Goal: Task Accomplishment & Management: Manage account settings

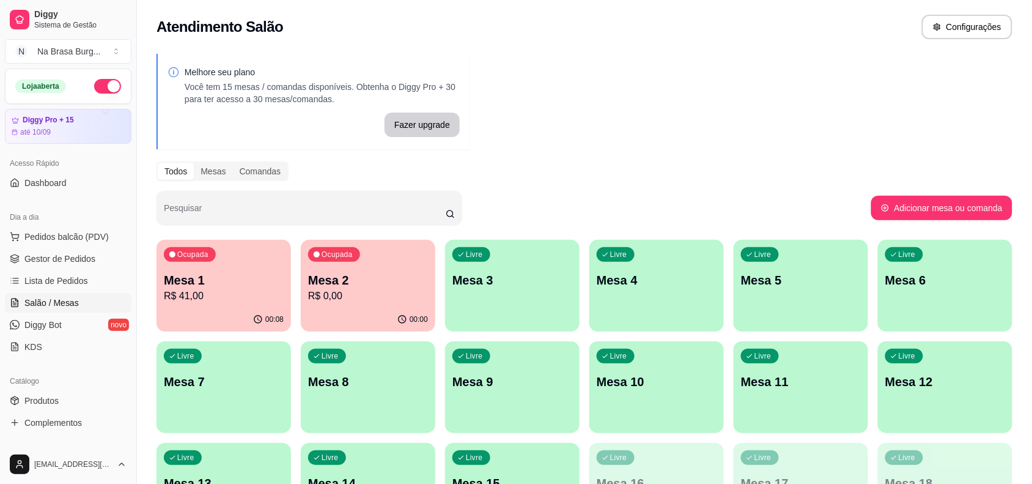
click at [358, 282] on p "Mesa 2" at bounding box center [368, 280] width 120 height 17
click at [380, 279] on p "Mesa 2" at bounding box center [368, 280] width 116 height 17
click at [226, 284] on p "Mesa 1" at bounding box center [224, 280] width 120 height 17
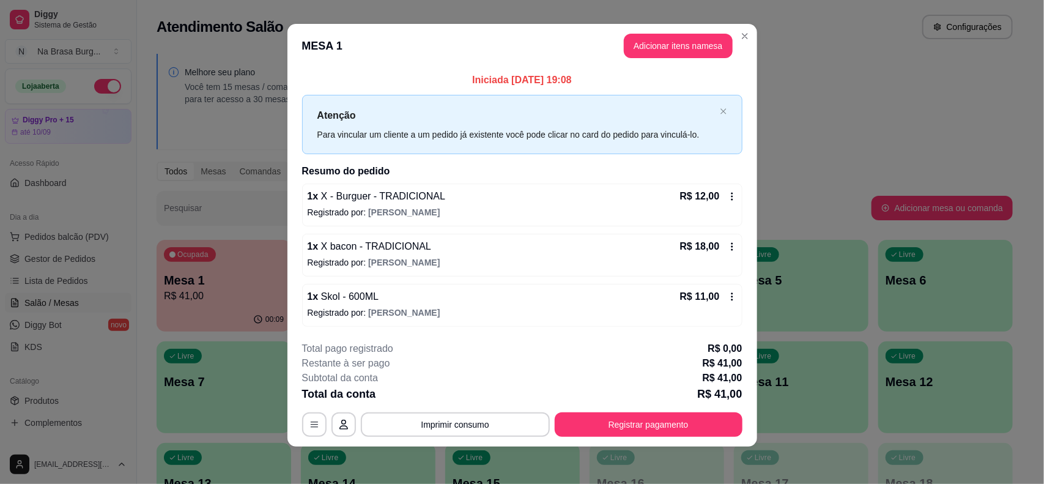
scroll to position [9, 0]
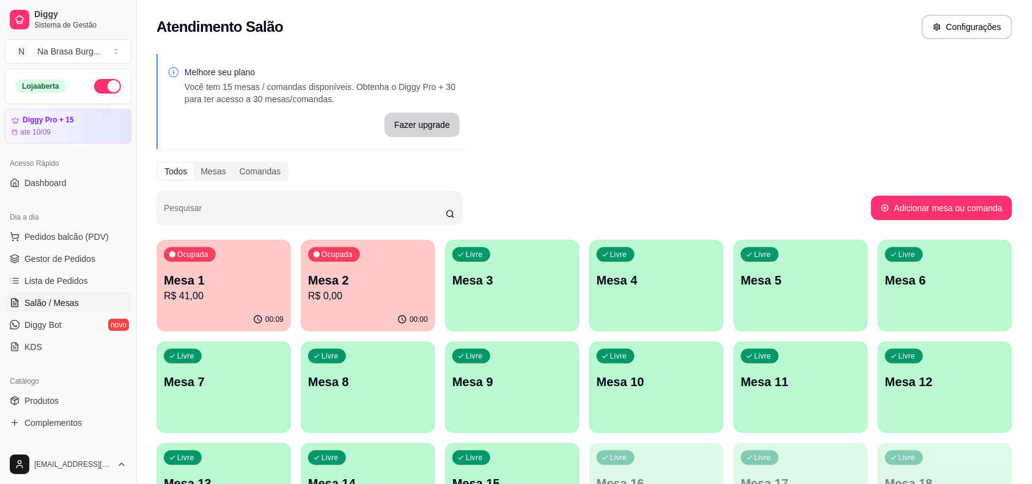
click at [333, 280] on p "Mesa 2" at bounding box center [368, 280] width 120 height 17
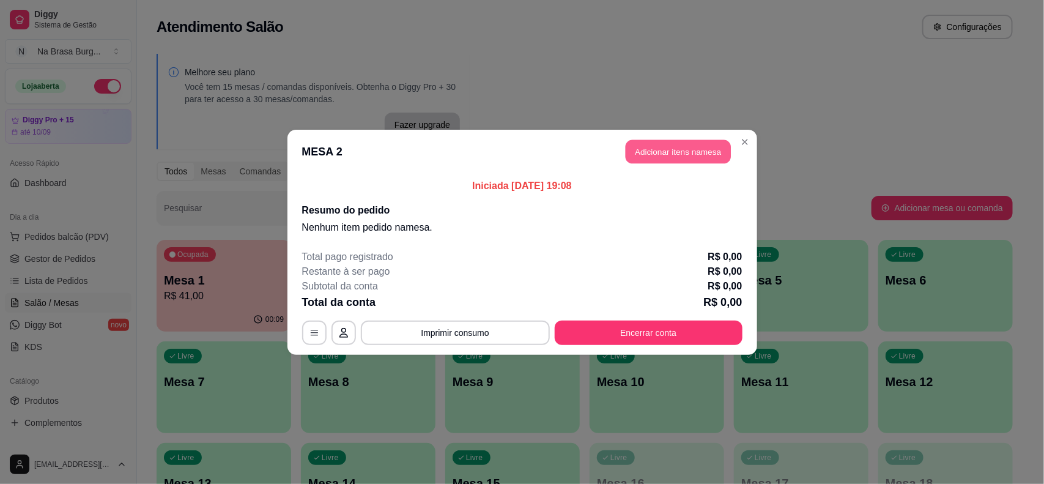
click at [646, 150] on button "Adicionar itens na mesa" at bounding box center [678, 151] width 105 height 24
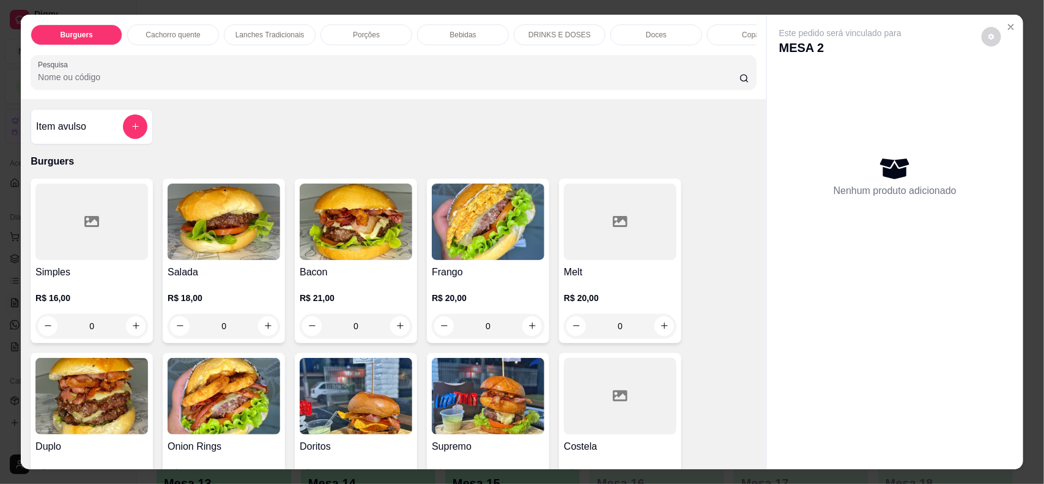
click at [453, 39] on p "Bebidas" at bounding box center [463, 35] width 26 height 10
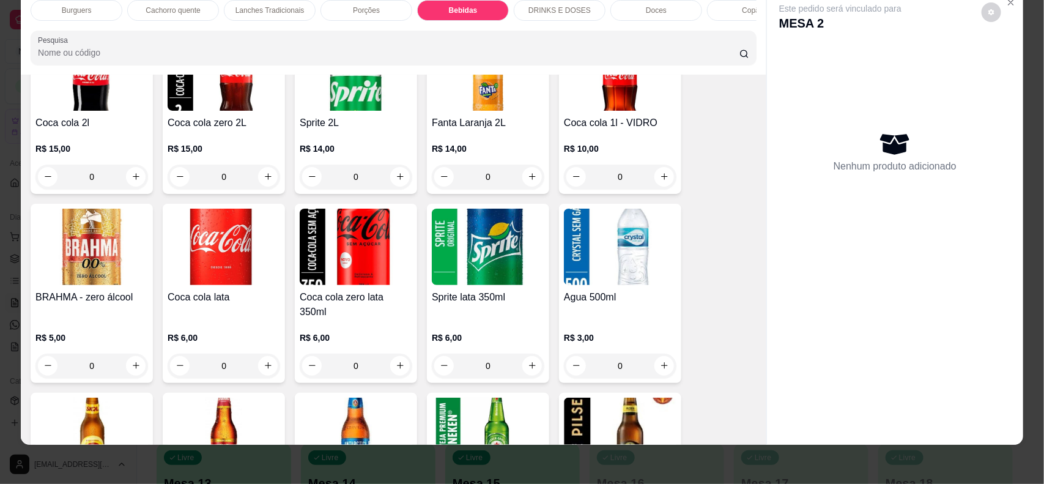
scroll to position [1631, 0]
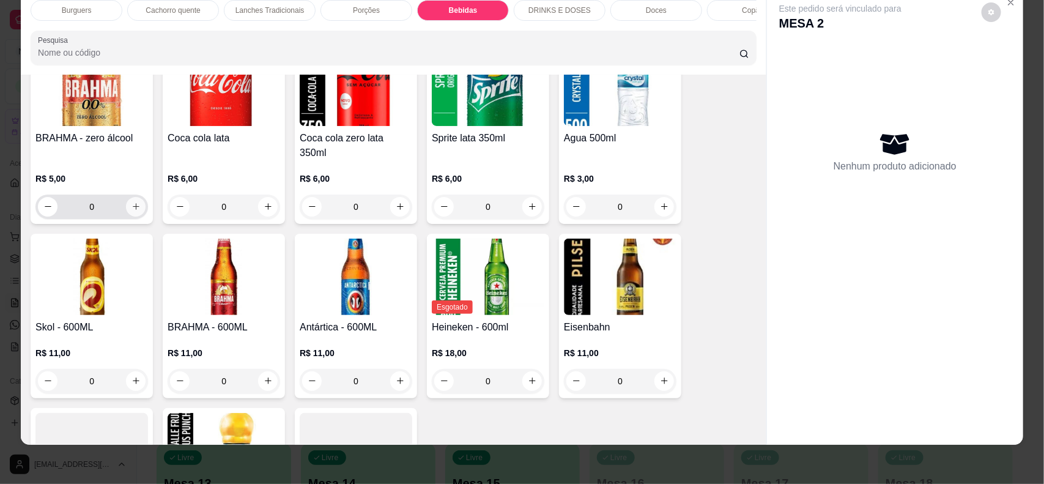
click at [131, 205] on icon "increase-product-quantity" at bounding box center [135, 206] width 9 height 9
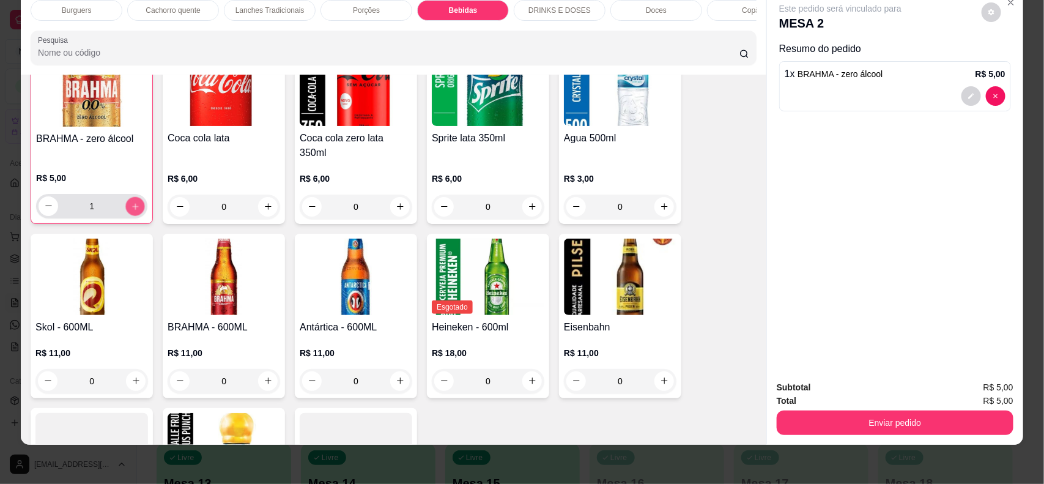
click at [131, 205] on icon "increase-product-quantity" at bounding box center [135, 205] width 9 height 9
type input "2"
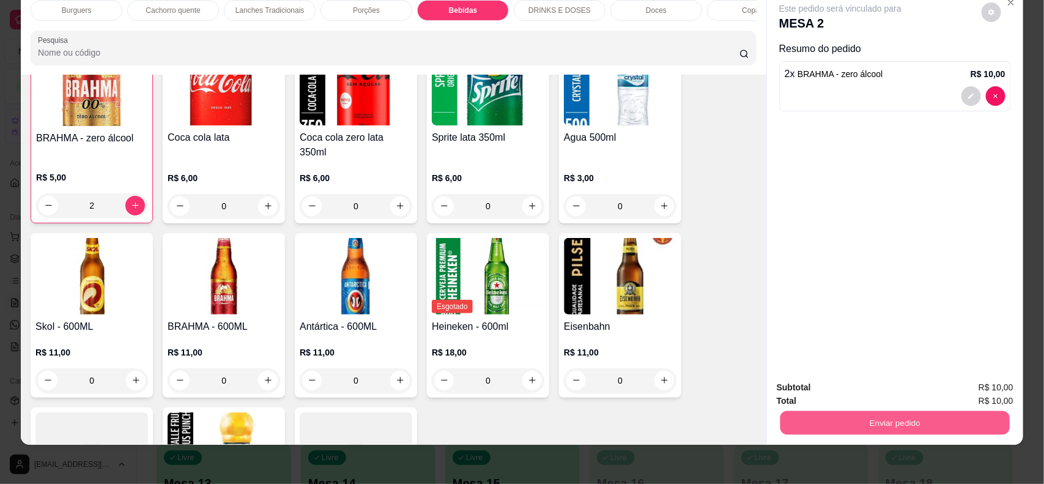
click at [878, 417] on button "Enviar pedido" at bounding box center [894, 423] width 229 height 24
click at [853, 393] on button "Não registrar e enviar pedido" at bounding box center [854, 392] width 124 height 23
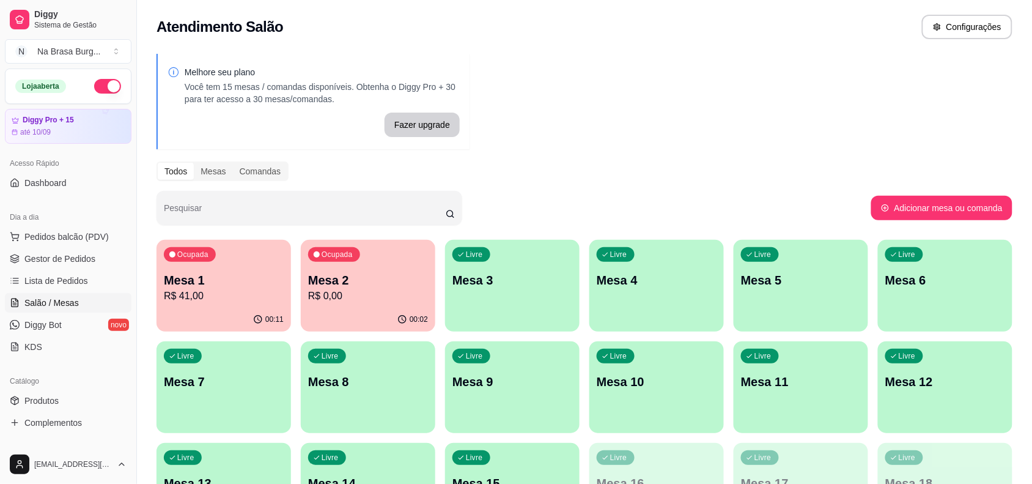
click at [369, 291] on p "R$ 0,00" at bounding box center [368, 296] width 120 height 15
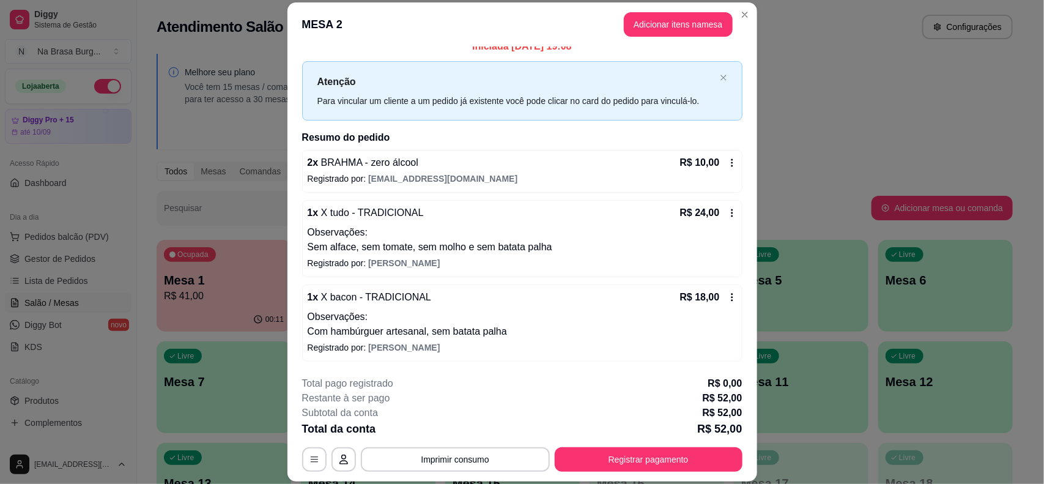
scroll to position [0, 0]
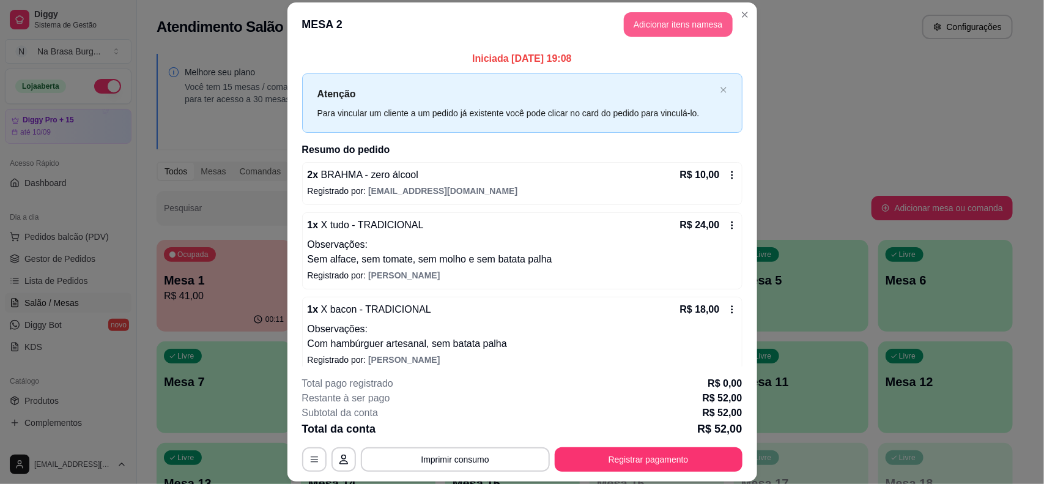
click at [644, 21] on button "Adicionar itens na mesa" at bounding box center [678, 24] width 109 height 24
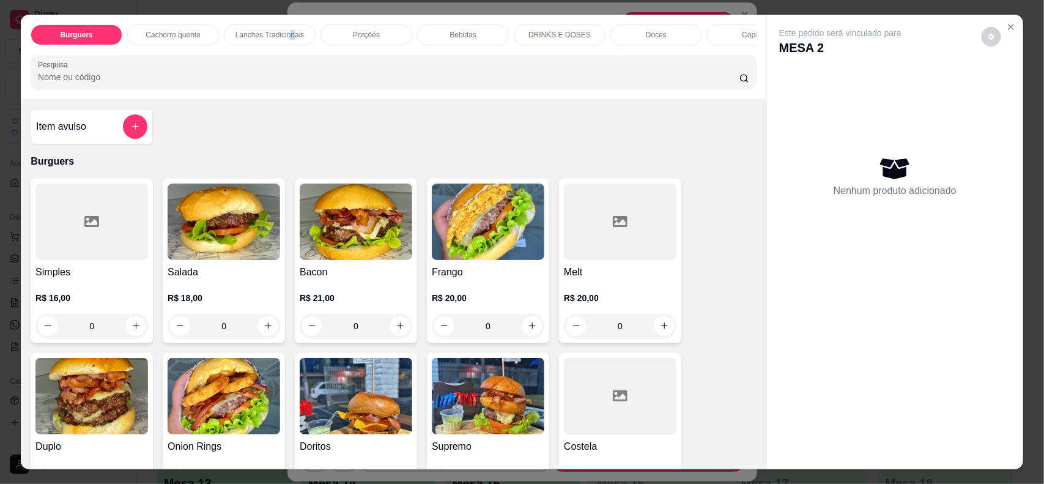
click at [286, 43] on div "Lanches Tradicionais" at bounding box center [270, 34] width 92 height 21
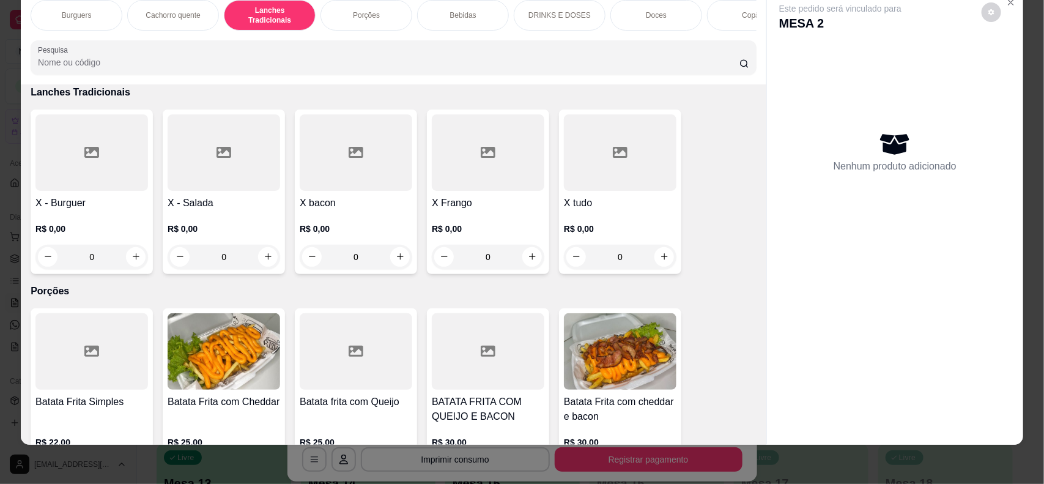
click at [341, 194] on div "X bacon R$ 0,00 0" at bounding box center [356, 191] width 122 height 165
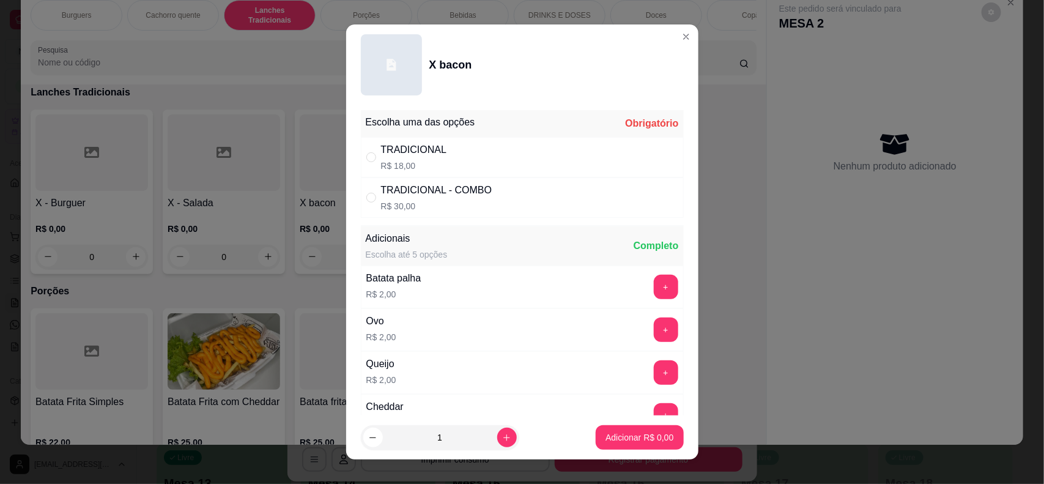
click at [499, 162] on div "TRADICIONAL R$ 18,00" at bounding box center [522, 157] width 323 height 40
radio input "true"
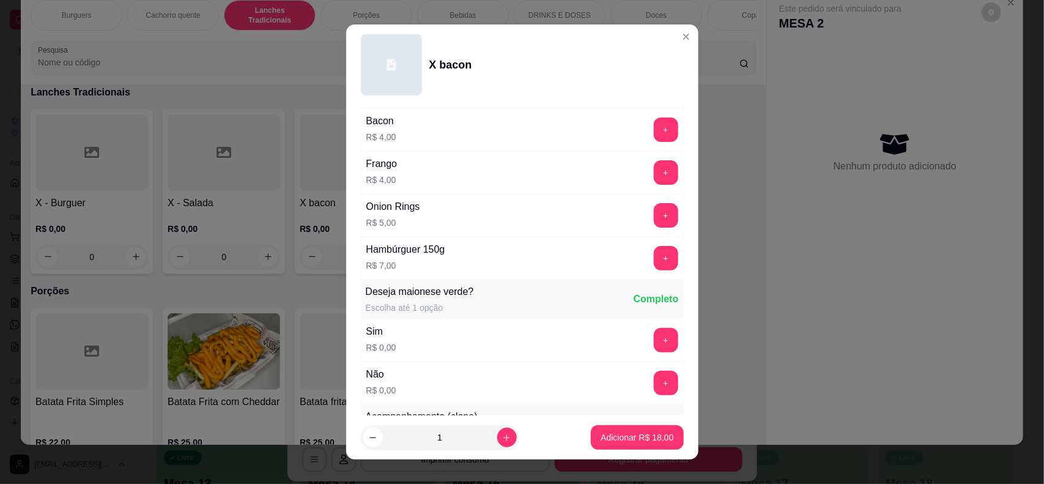
scroll to position [459, 0]
click at [654, 257] on button "+" at bounding box center [666, 256] width 24 height 24
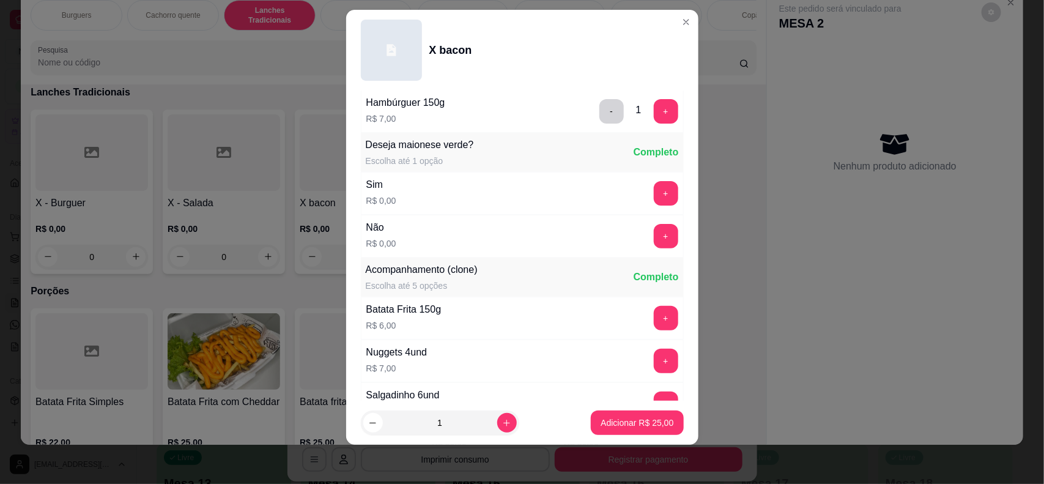
scroll to position [709, 0]
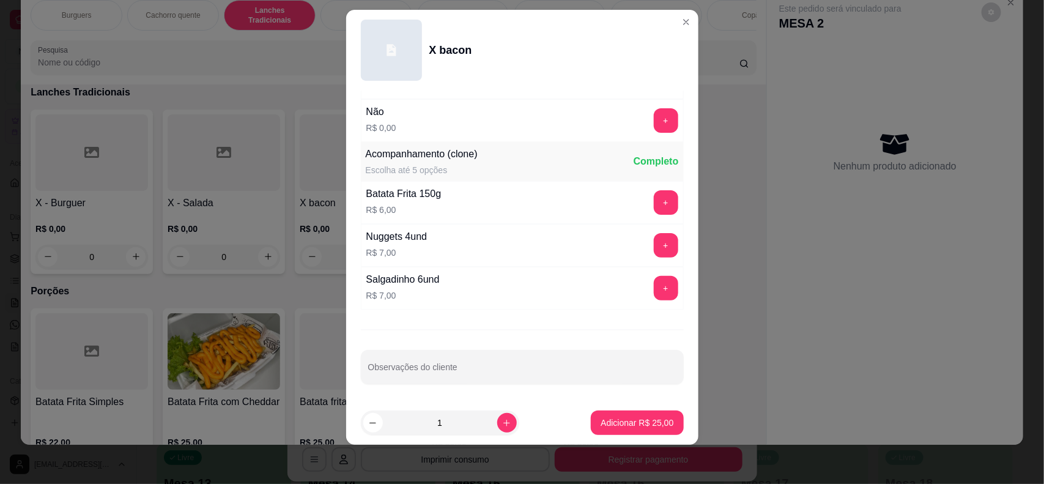
click at [618, 416] on button "Adicionar R$ 25,00" at bounding box center [637, 422] width 92 height 24
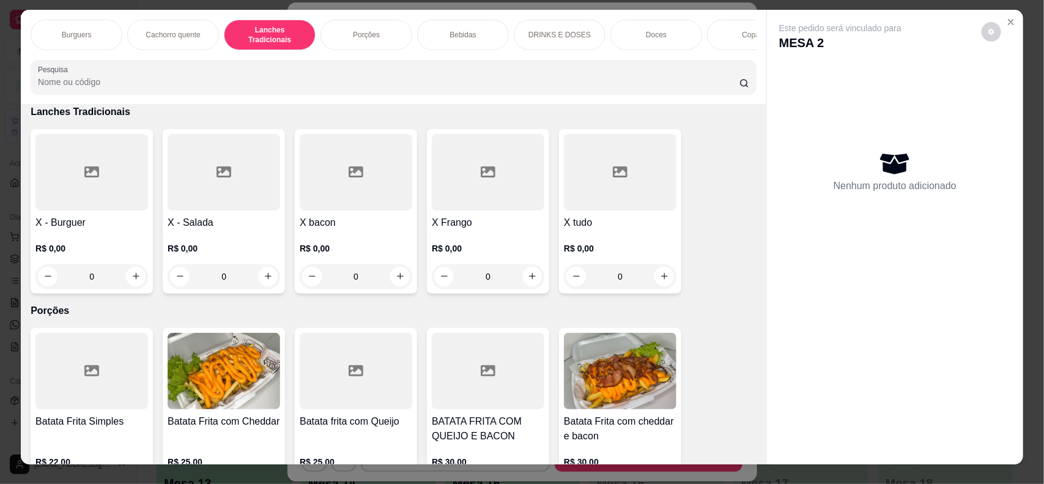
scroll to position [0, 0]
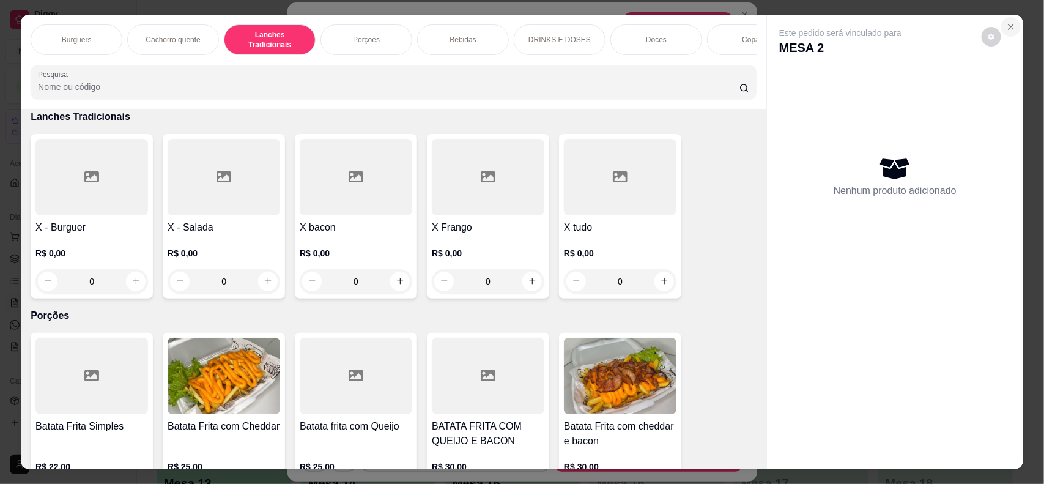
click at [1006, 29] on icon "Close" at bounding box center [1011, 27] width 10 height 10
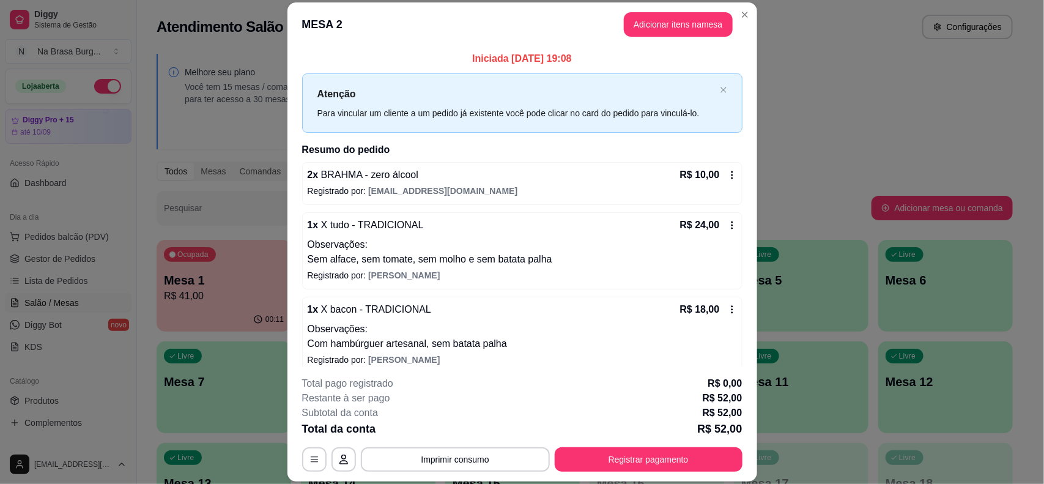
click at [388, 341] on p "Com hambúrguer artesanal, sem batata palha" at bounding box center [522, 343] width 429 height 15
click at [489, 331] on p "Observações:" at bounding box center [522, 329] width 429 height 15
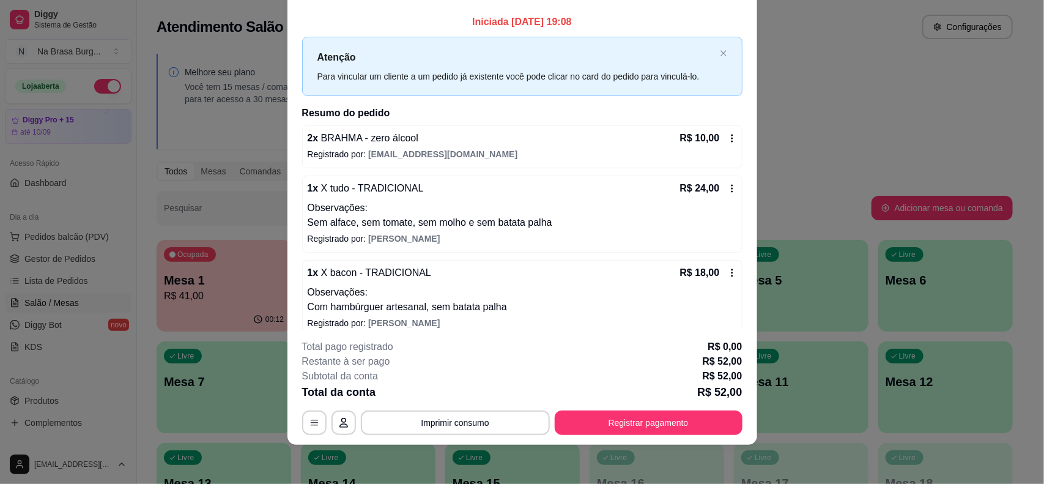
click at [398, 152] on span "[EMAIL_ADDRESS][DOMAIN_NAME]" at bounding box center [442, 154] width 149 height 10
click at [445, 155] on span "[EMAIL_ADDRESS][DOMAIN_NAME]" at bounding box center [442, 154] width 149 height 10
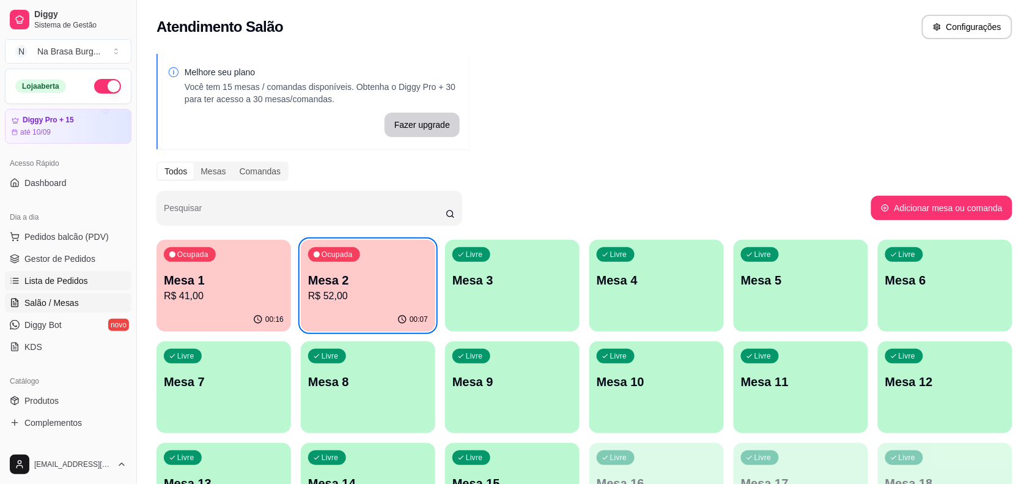
click at [81, 288] on link "Lista de Pedidos" at bounding box center [68, 281] width 127 height 20
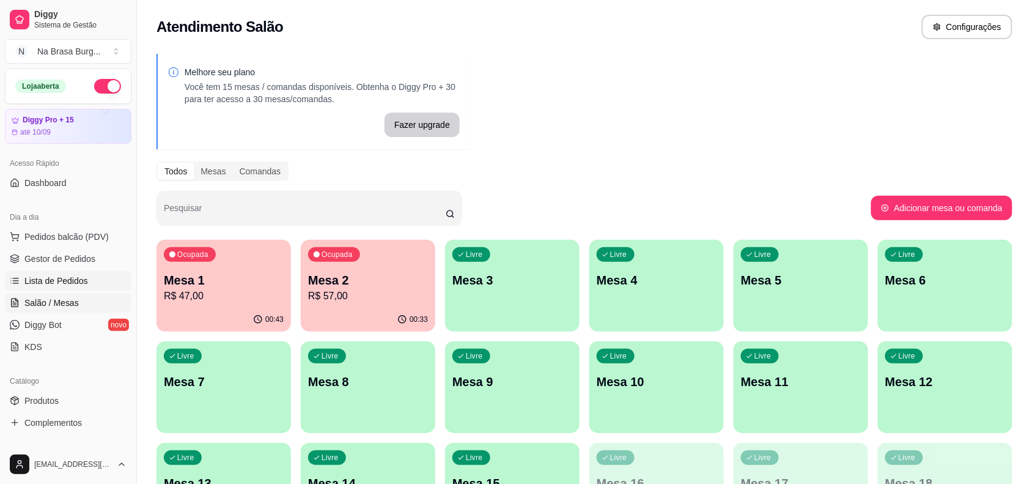
click at [81, 288] on link "Lista de Pedidos" at bounding box center [68, 281] width 127 height 20
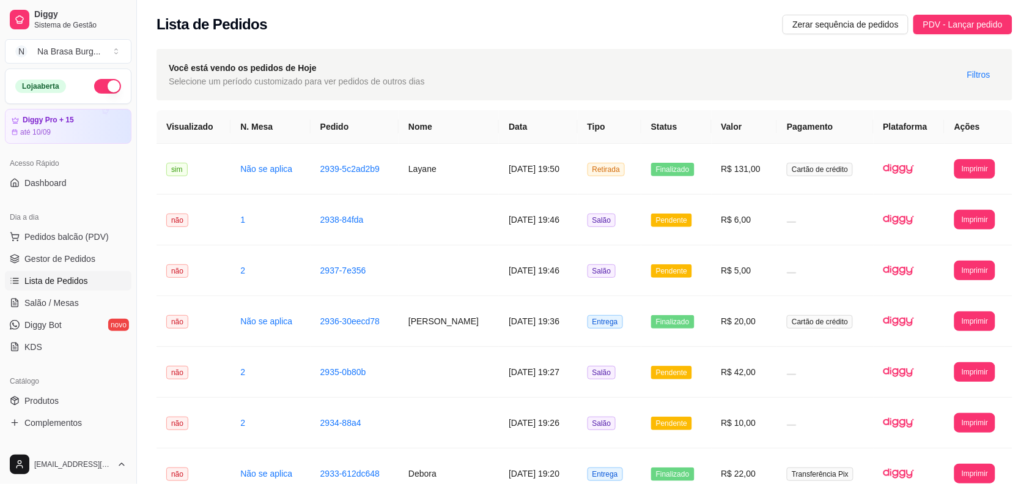
click at [59, 285] on span "Lista de Pedidos" at bounding box center [56, 281] width 64 height 12
click at [418, 168] on td "Layane" at bounding box center [449, 169] width 100 height 51
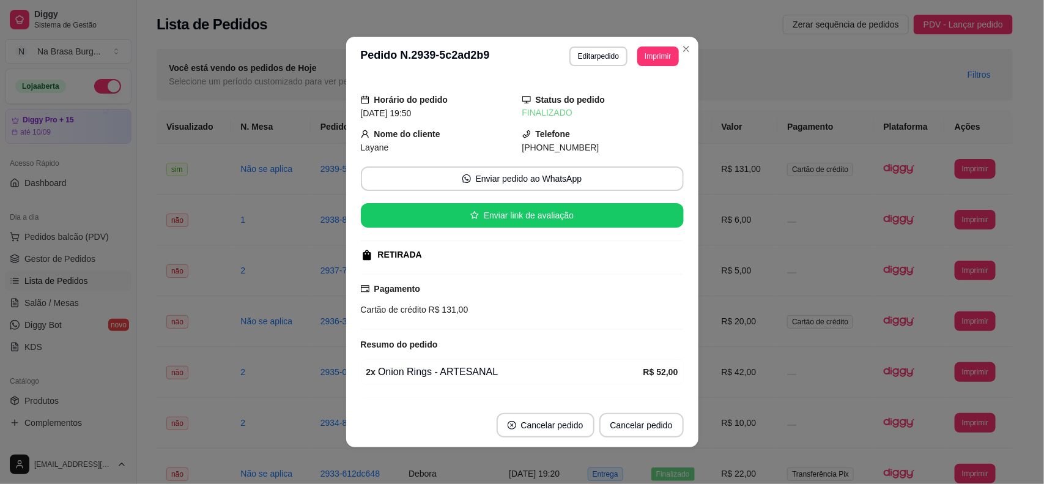
click at [579, 63] on button "Editar pedido" at bounding box center [598, 56] width 58 height 20
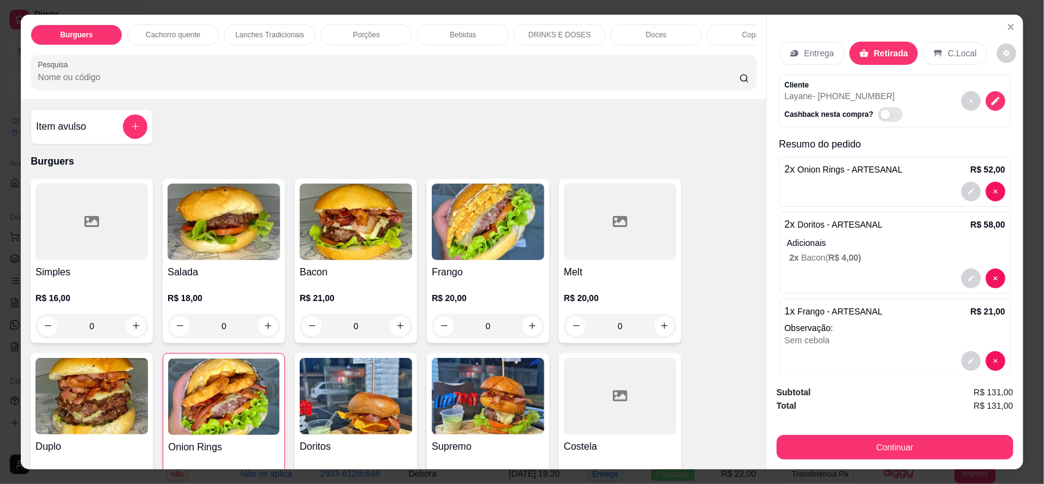
click at [361, 279] on h4 "Bacon" at bounding box center [356, 272] width 113 height 15
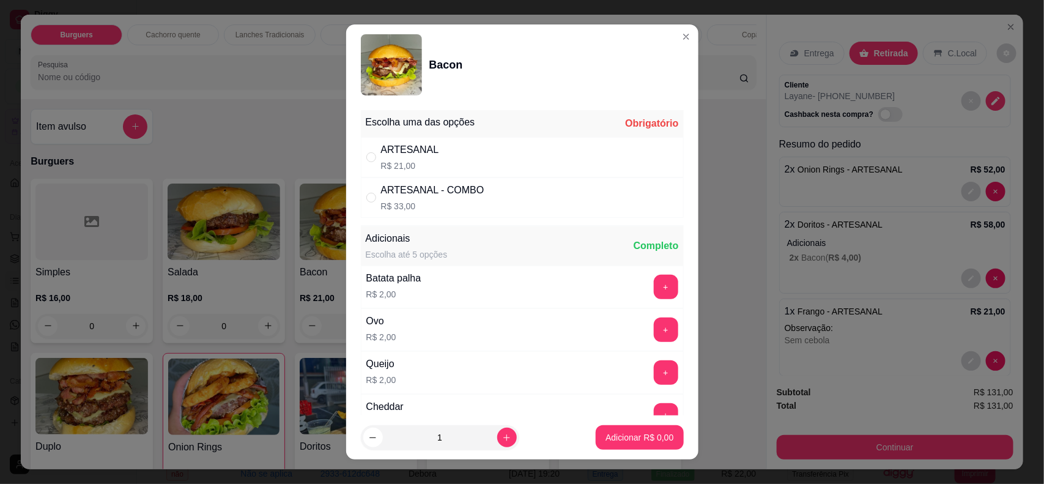
click at [524, 159] on div "ARTESANAL R$ 21,00" at bounding box center [522, 157] width 323 height 40
radio input "true"
click at [631, 439] on p "Adicionar R$ 21,00" at bounding box center [637, 437] width 73 height 12
type input "1"
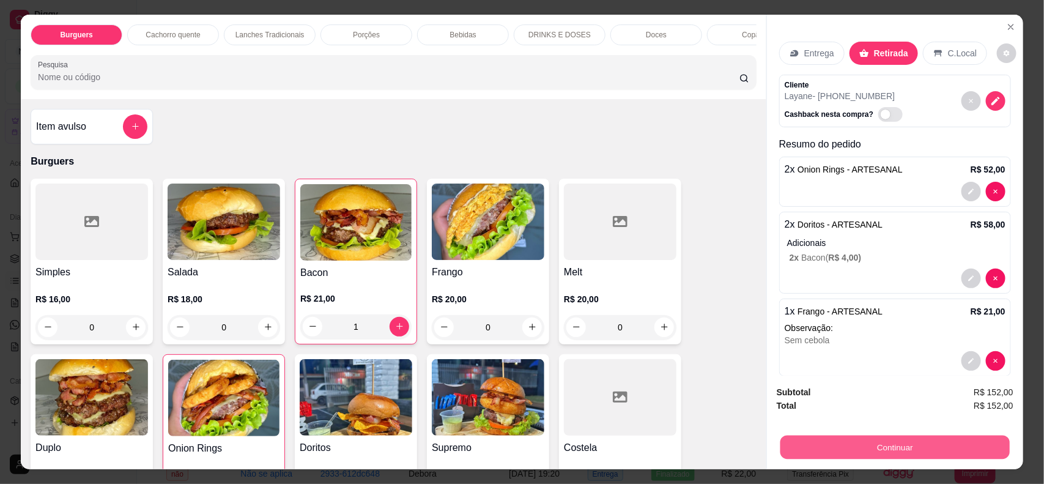
click at [829, 445] on button "Continuar" at bounding box center [894, 447] width 229 height 24
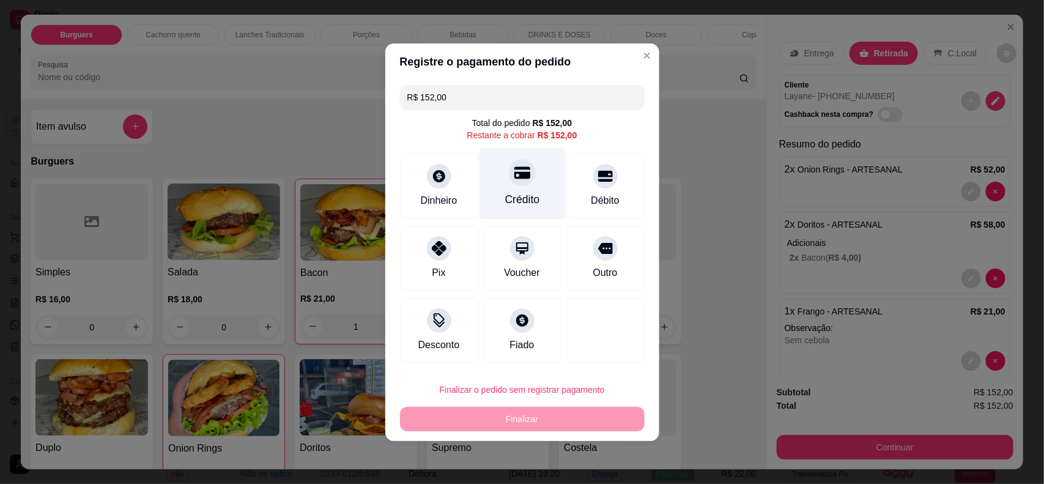
click at [505, 200] on div "Crédito" at bounding box center [522, 199] width 35 height 16
type input "R$ 0,00"
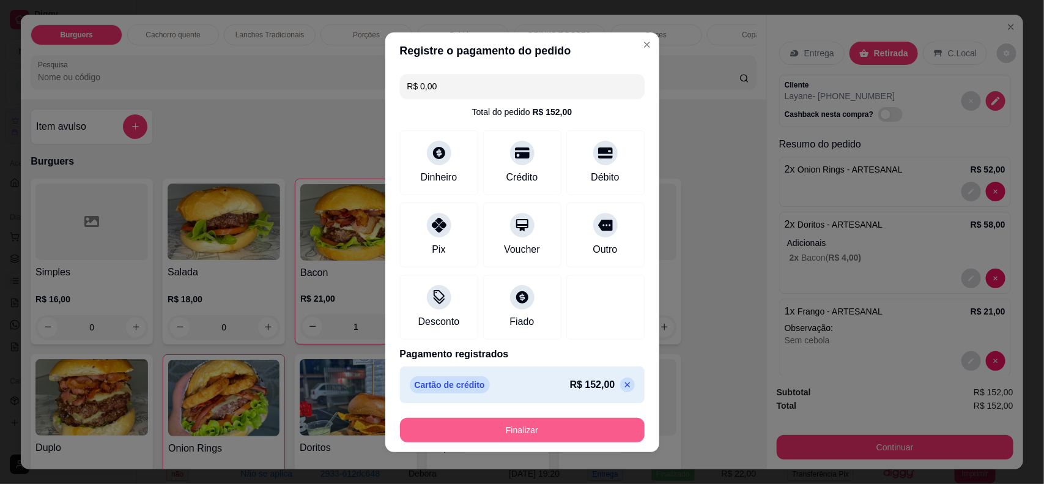
click at [604, 429] on button "Finalizar" at bounding box center [522, 430] width 245 height 24
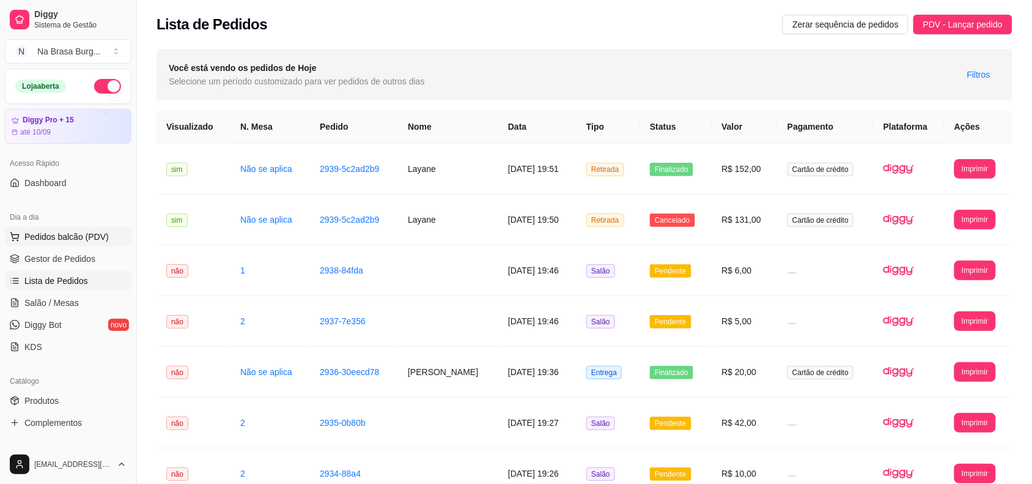
click at [47, 240] on span "Pedidos balcão (PDV)" at bounding box center [66, 237] width 84 height 12
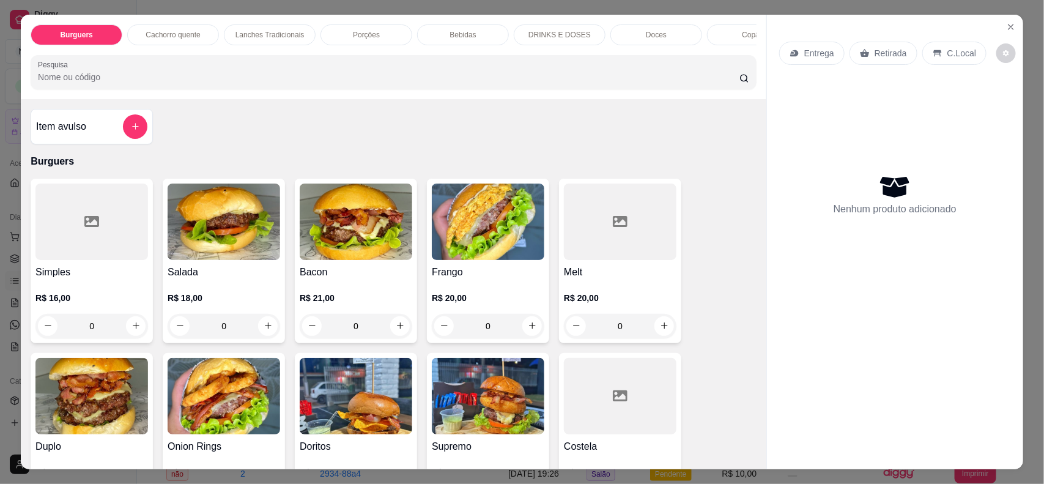
click at [198, 257] on img at bounding box center [224, 221] width 113 height 76
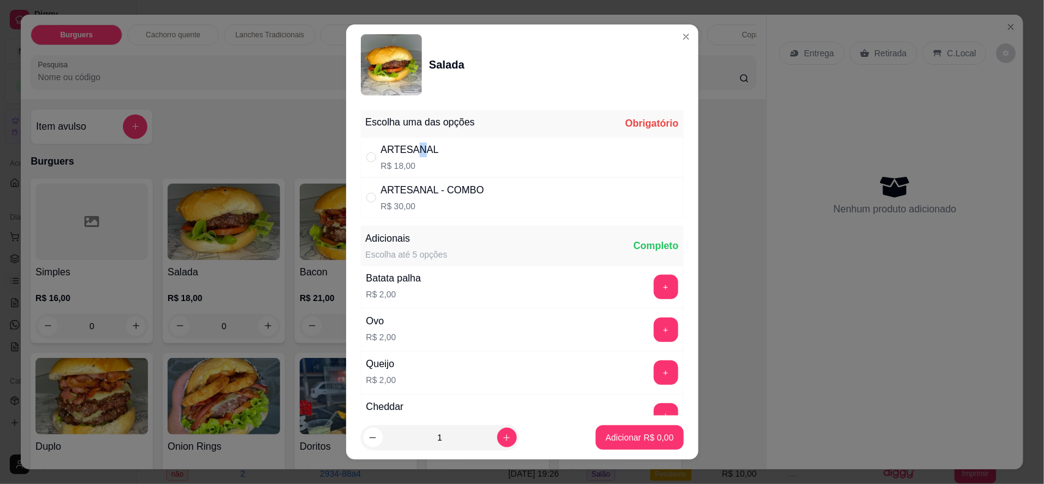
drag, startPoint x: 413, startPoint y: 157, endPoint x: 431, endPoint y: 163, distance: 18.8
click at [415, 160] on div "ARTESANAL R$ 18,00" at bounding box center [410, 157] width 58 height 29
radio input "true"
click at [609, 439] on p "Adicionar R$ 18,00" at bounding box center [637, 437] width 73 height 12
type input "1"
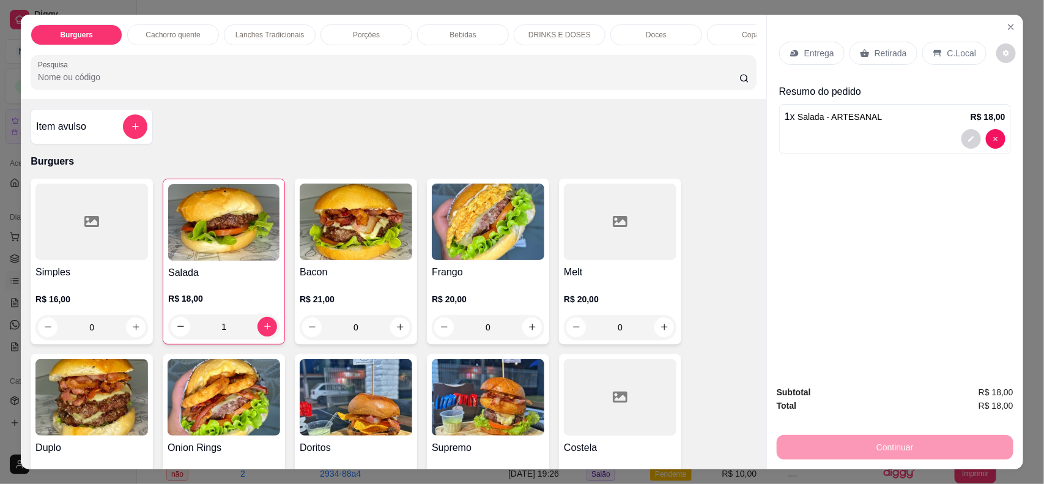
click at [461, 32] on p "Bebidas" at bounding box center [463, 35] width 26 height 10
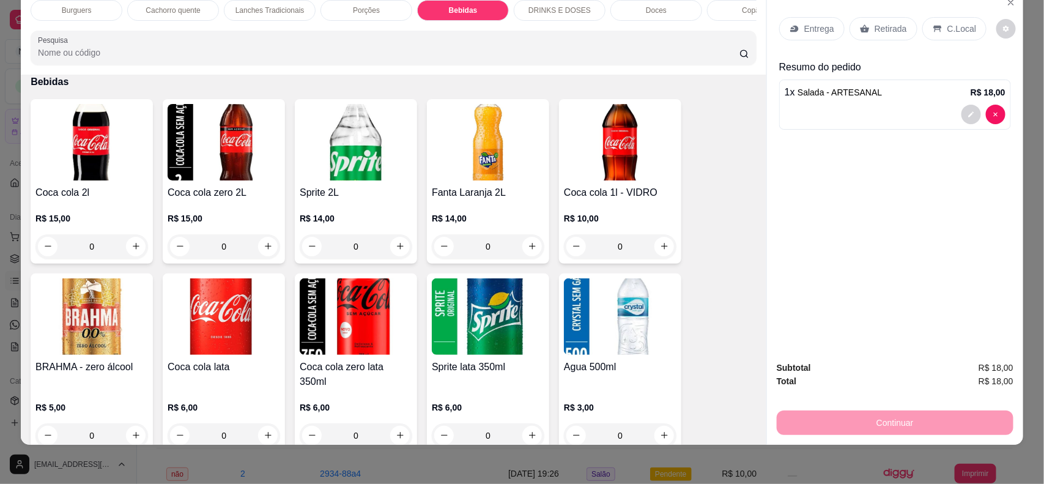
click at [240, 353] on img at bounding box center [224, 316] width 113 height 76
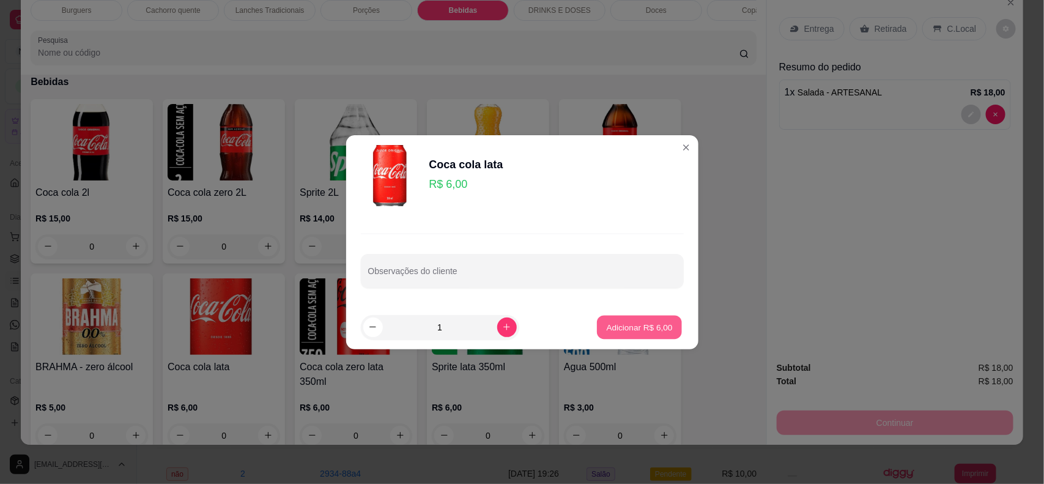
click at [607, 325] on p "Adicionar R$ 6,00" at bounding box center [640, 327] width 66 height 12
type input "1"
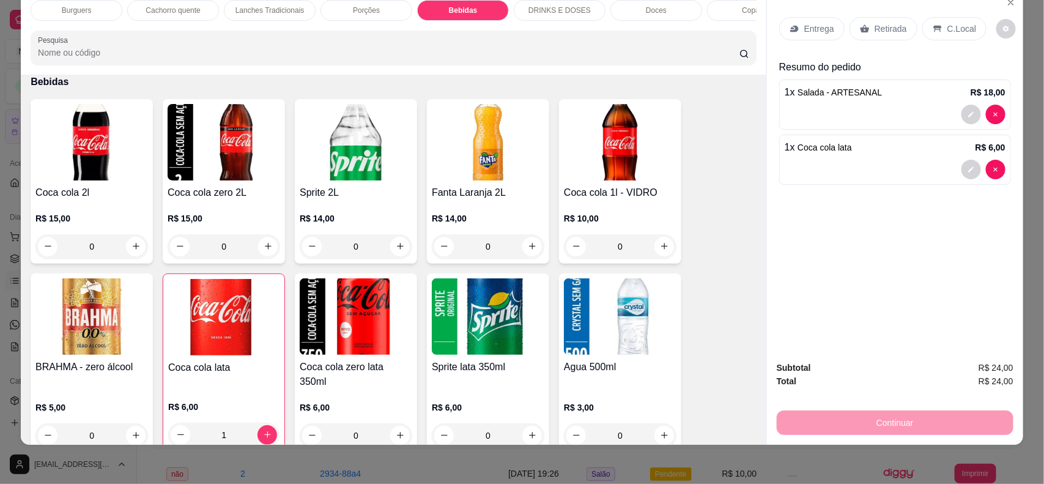
click at [809, 29] on p "Entrega" at bounding box center [819, 29] width 30 height 12
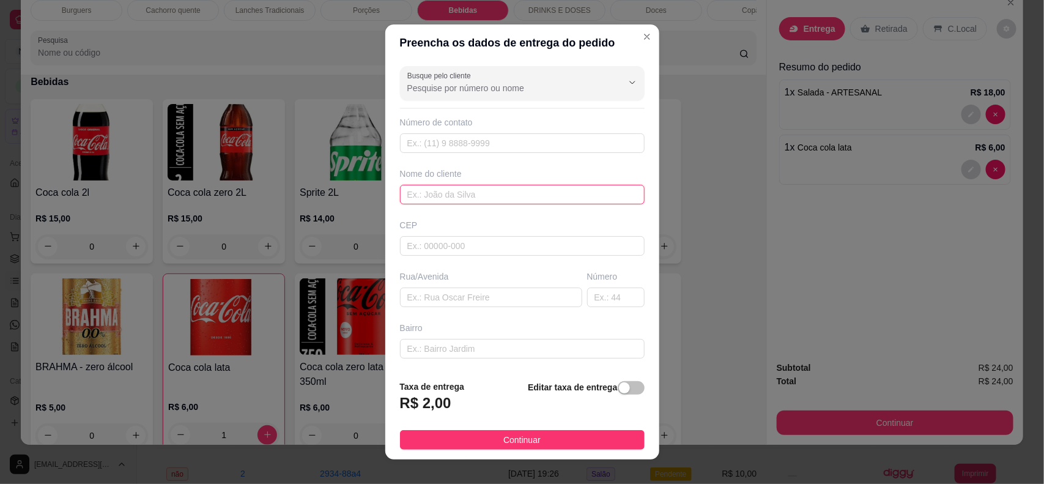
click at [539, 194] on input "text" at bounding box center [522, 195] width 245 height 20
type input "eliel"
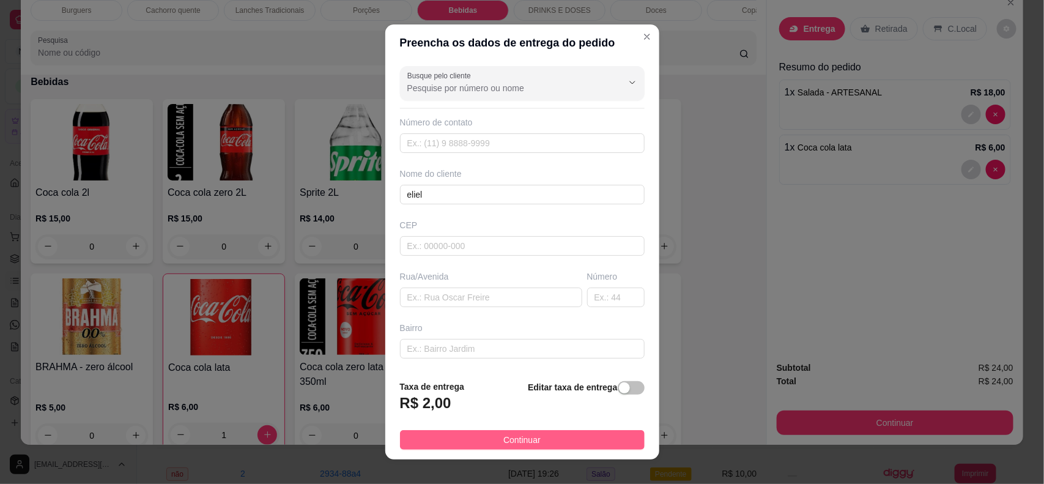
click at [613, 443] on button "Continuar" at bounding box center [522, 440] width 245 height 20
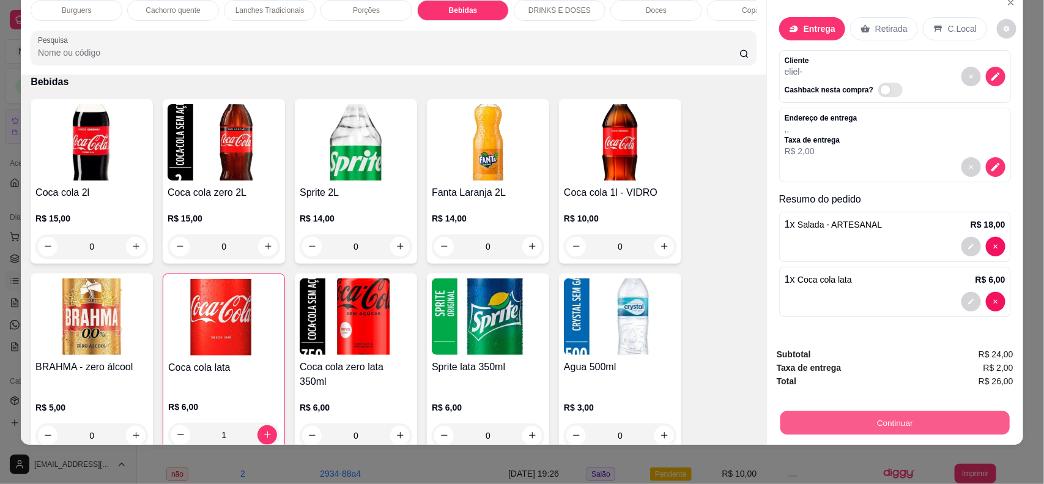
click at [887, 416] on button "Continuar" at bounding box center [894, 423] width 229 height 24
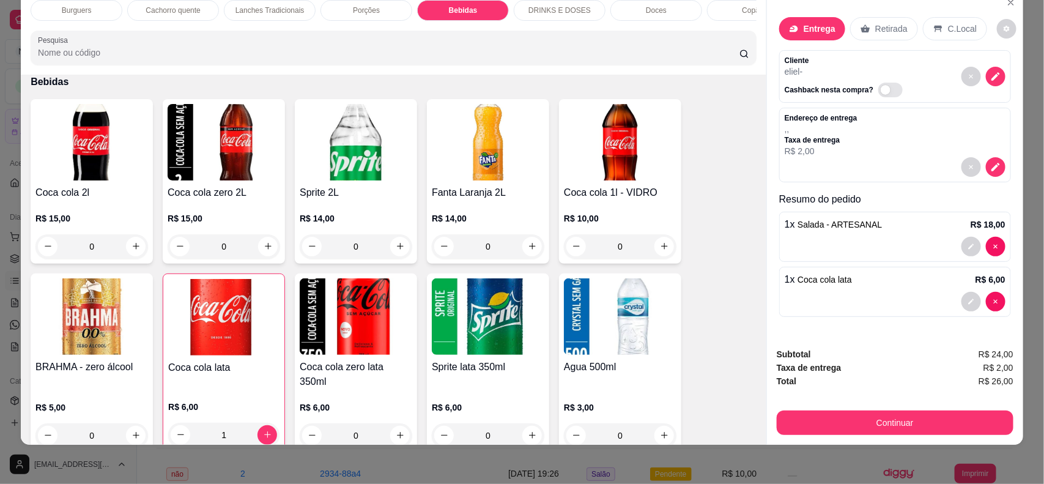
click at [875, 26] on p "Retirada" at bounding box center [891, 29] width 32 height 12
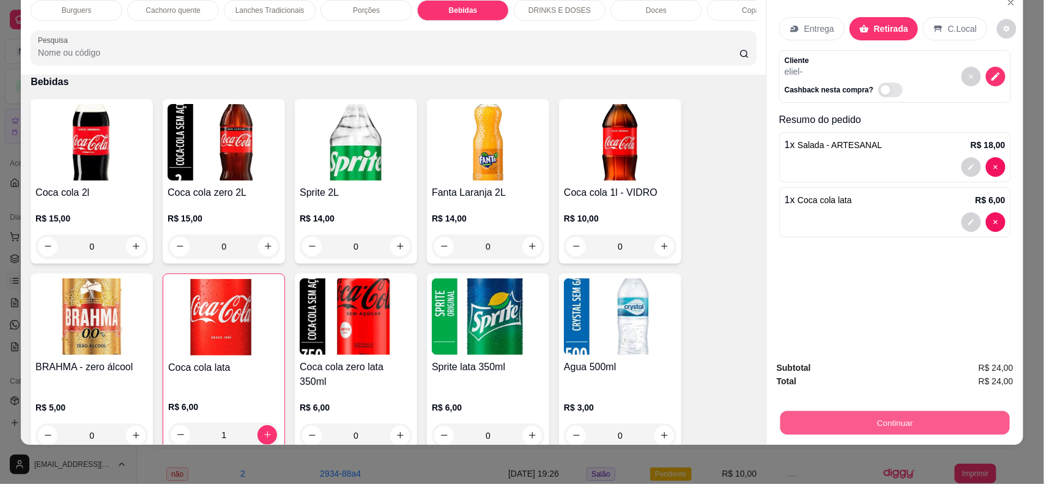
click at [912, 421] on button "Continuar" at bounding box center [894, 423] width 229 height 24
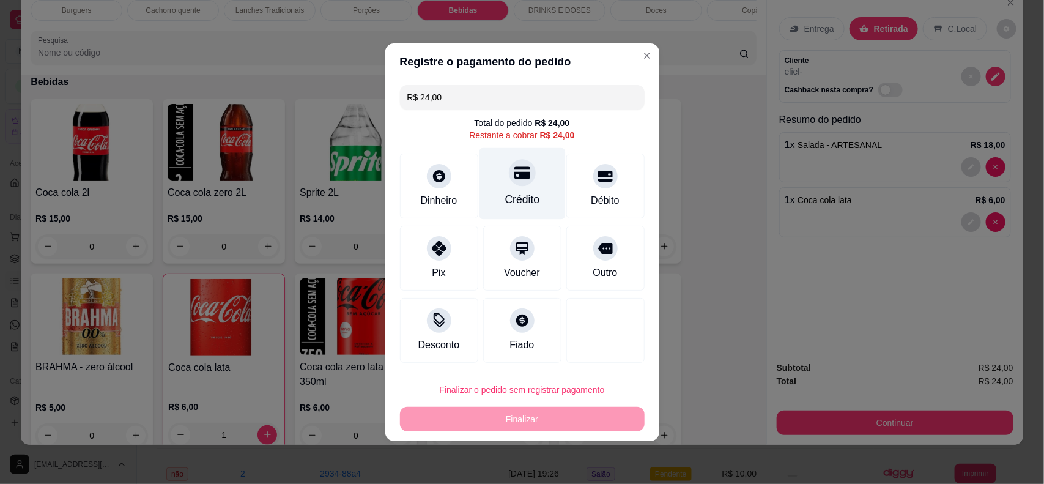
click at [514, 174] on icon at bounding box center [522, 172] width 16 height 12
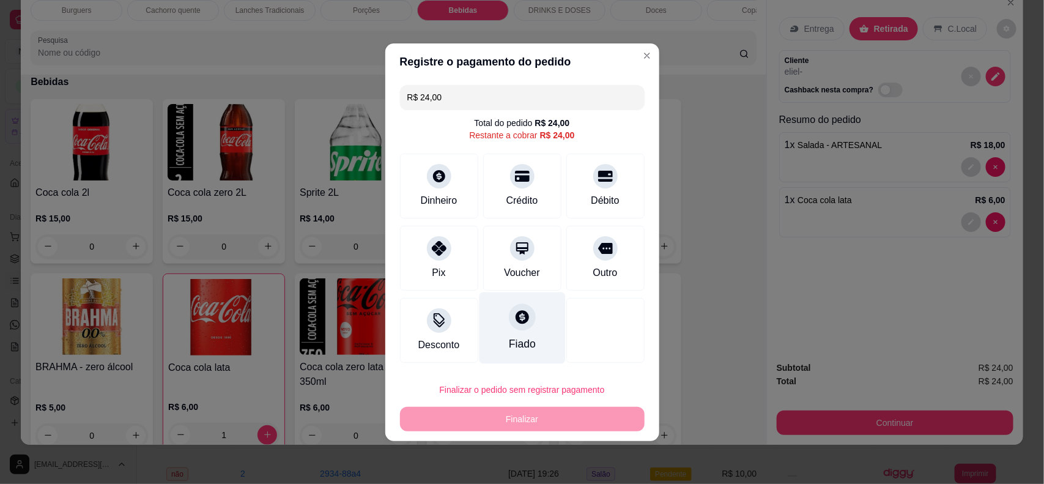
type input "R$ 0,00"
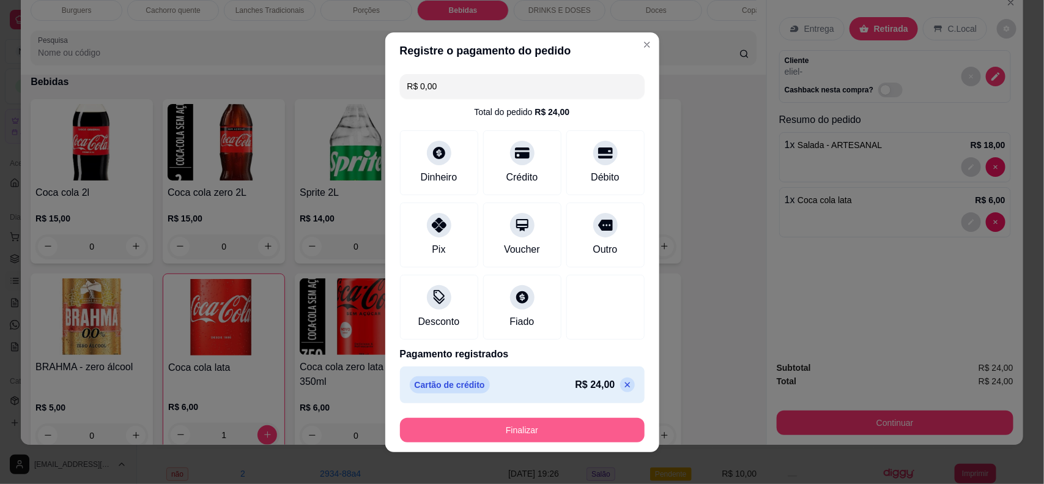
click at [540, 428] on button "Finalizar" at bounding box center [522, 430] width 245 height 24
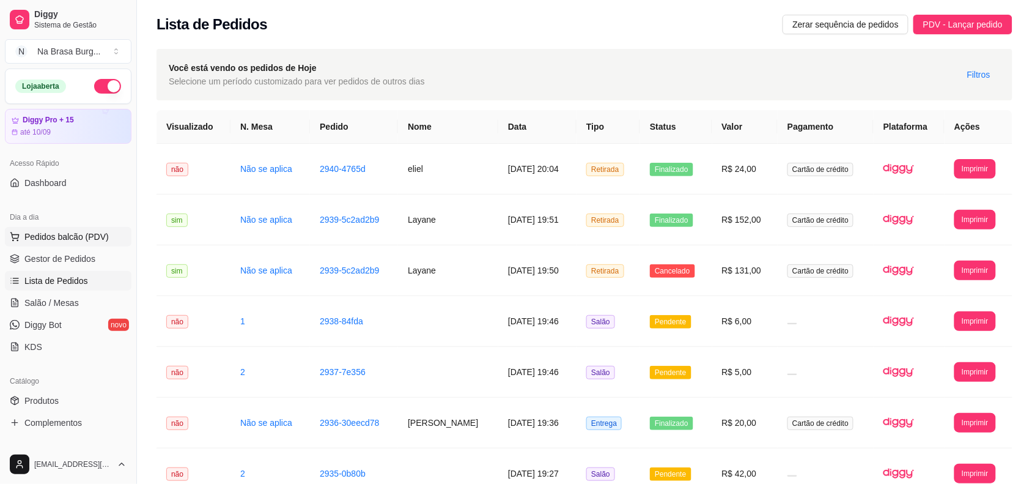
click at [70, 239] on span "Pedidos balcão (PDV)" at bounding box center [66, 237] width 84 height 12
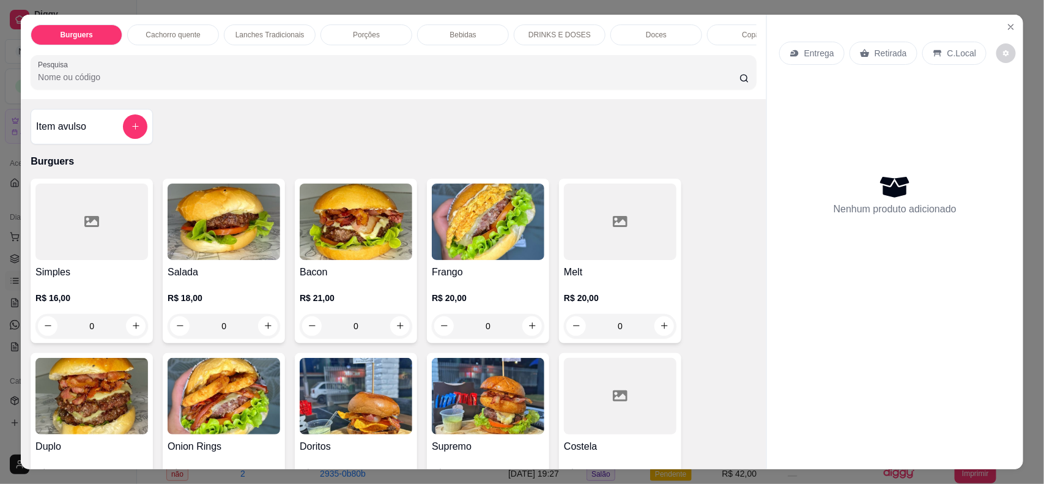
scroll to position [76, 0]
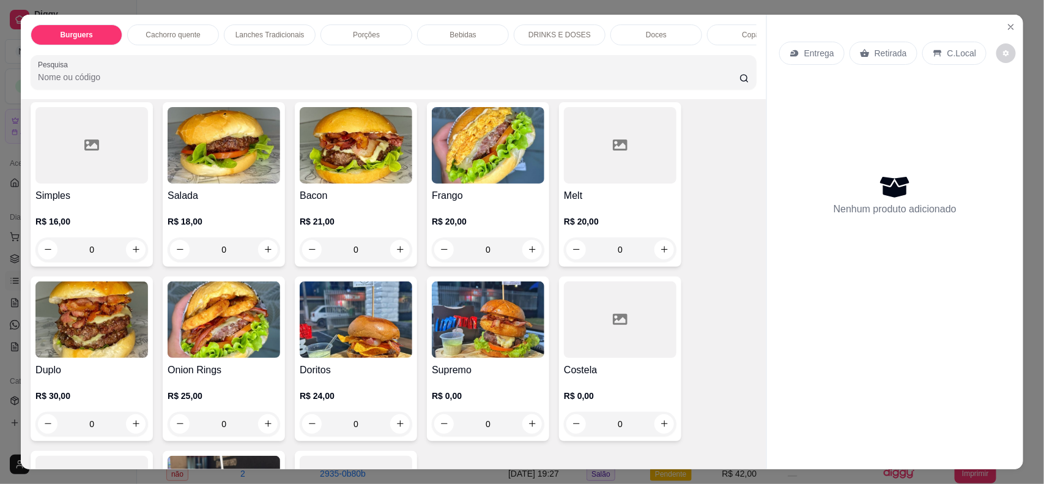
click at [114, 338] on img at bounding box center [91, 319] width 113 height 76
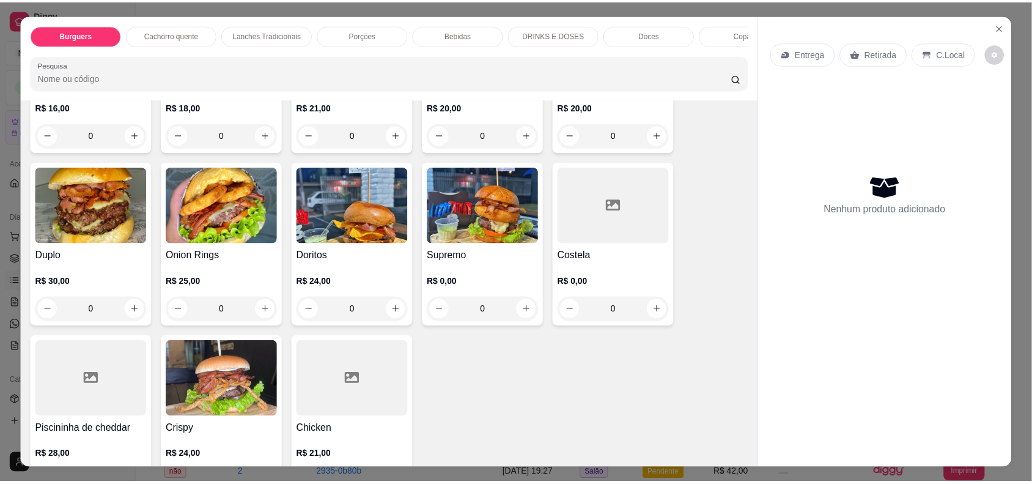
scroll to position [229, 0]
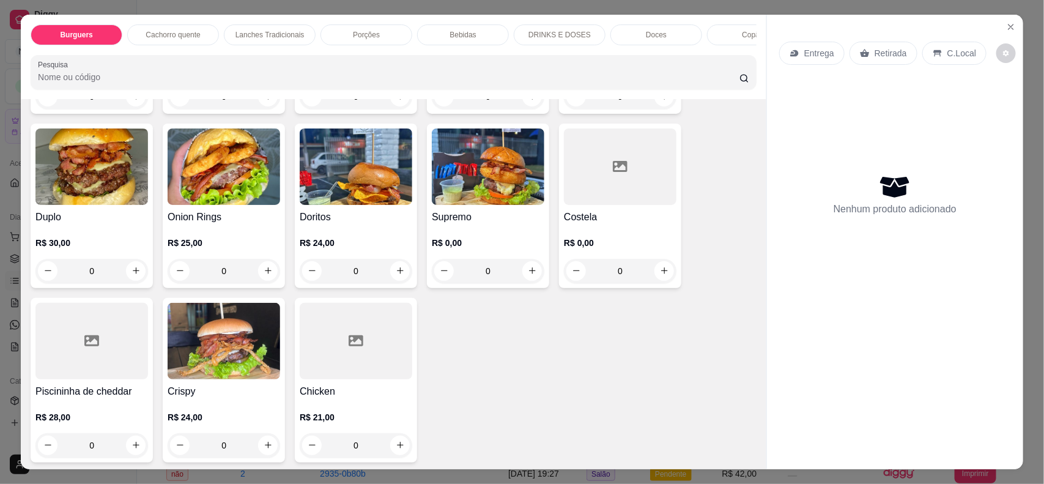
click at [472, 205] on img at bounding box center [488, 166] width 113 height 76
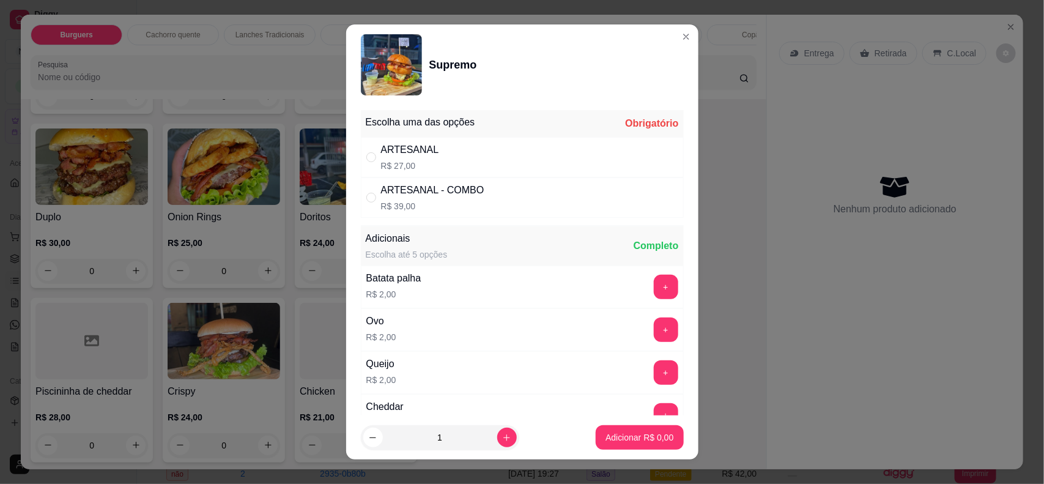
click at [487, 196] on div "ARTESANAL - COMBO R$ 39,00" at bounding box center [522, 197] width 323 height 40
radio input "true"
click at [502, 435] on icon "increase-product-quantity" at bounding box center [506, 437] width 9 height 9
type input "2"
click at [631, 432] on p "Adicionar R$ 78,00" at bounding box center [637, 438] width 71 height 12
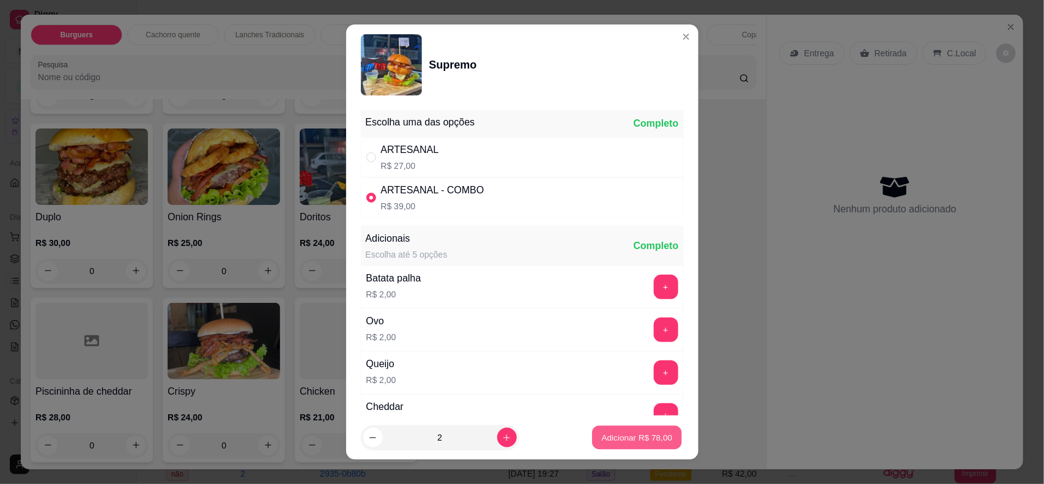
type input "2"
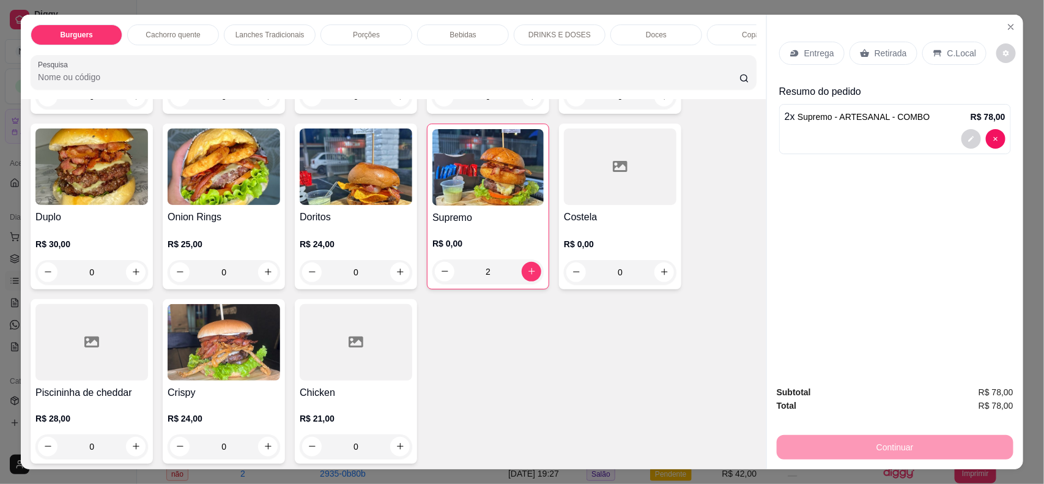
click at [876, 50] on p "Retirada" at bounding box center [891, 53] width 32 height 12
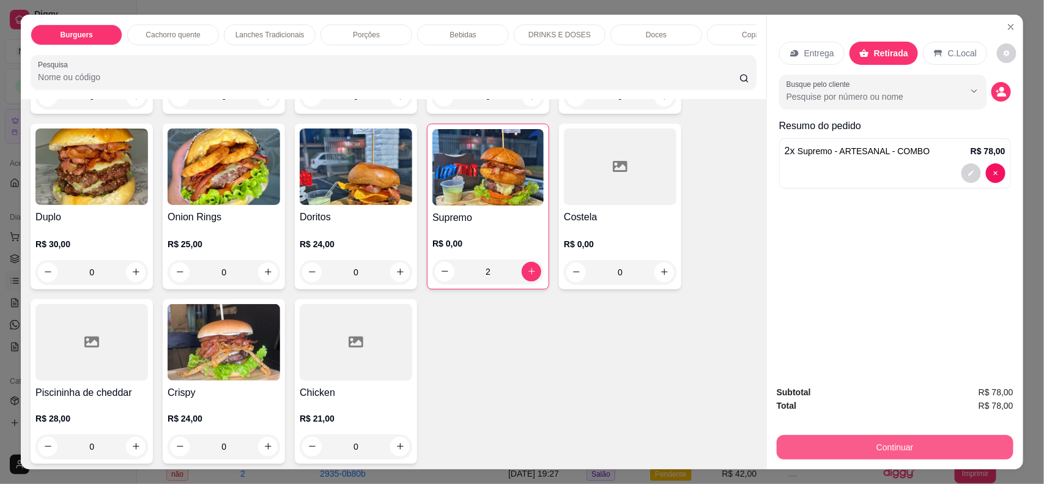
click at [912, 447] on button "Continuar" at bounding box center [895, 447] width 237 height 24
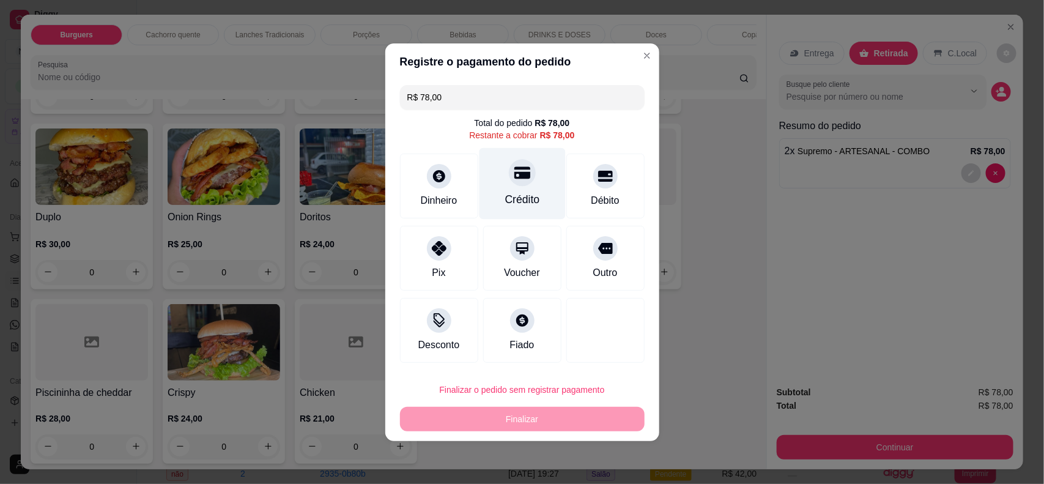
click at [525, 191] on div "Crédito" at bounding box center [522, 199] width 35 height 16
type input "R$ 0,00"
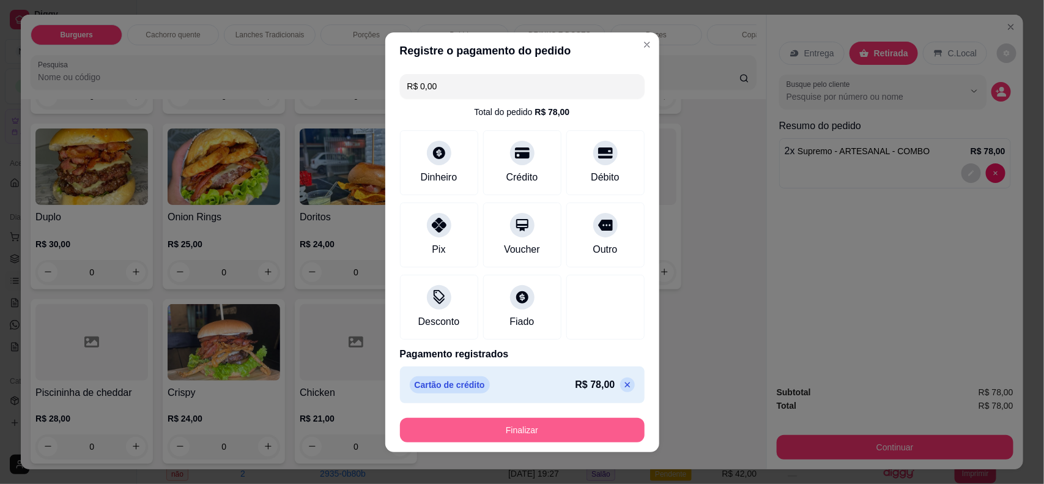
click at [588, 425] on button "Finalizar" at bounding box center [522, 430] width 245 height 24
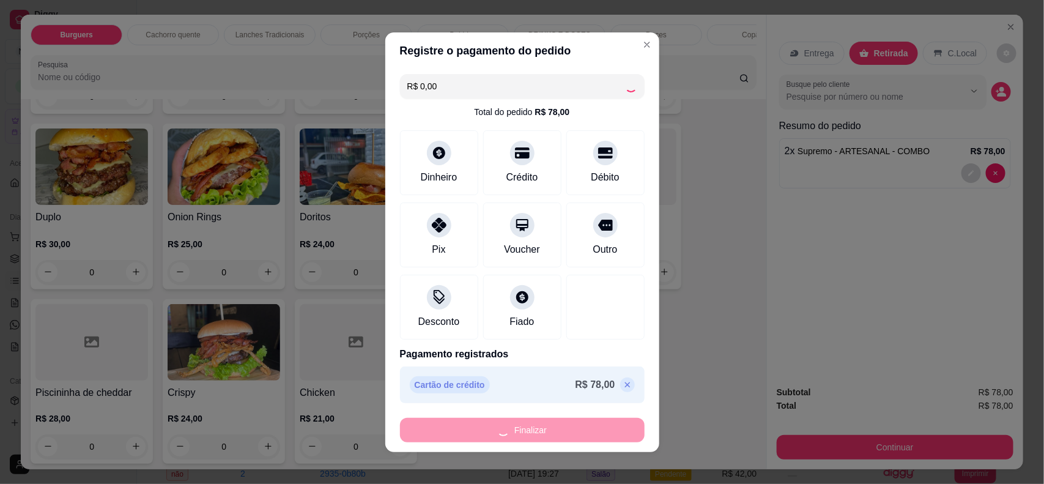
type input "0"
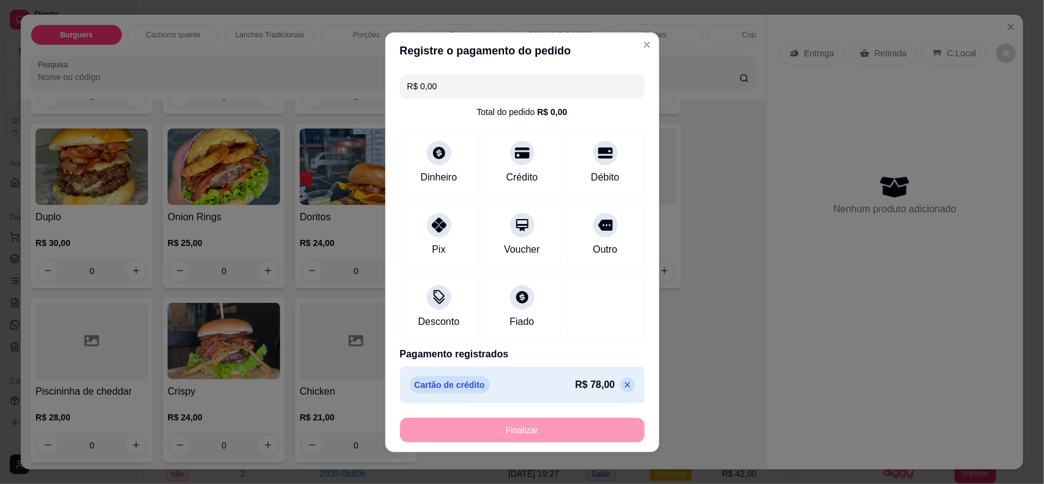
type input "-R$ 78,00"
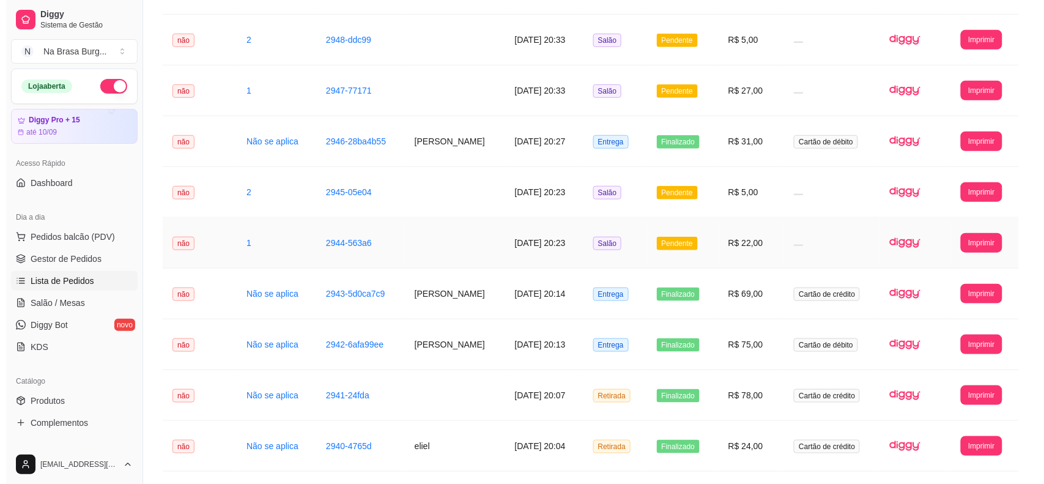
scroll to position [306, 0]
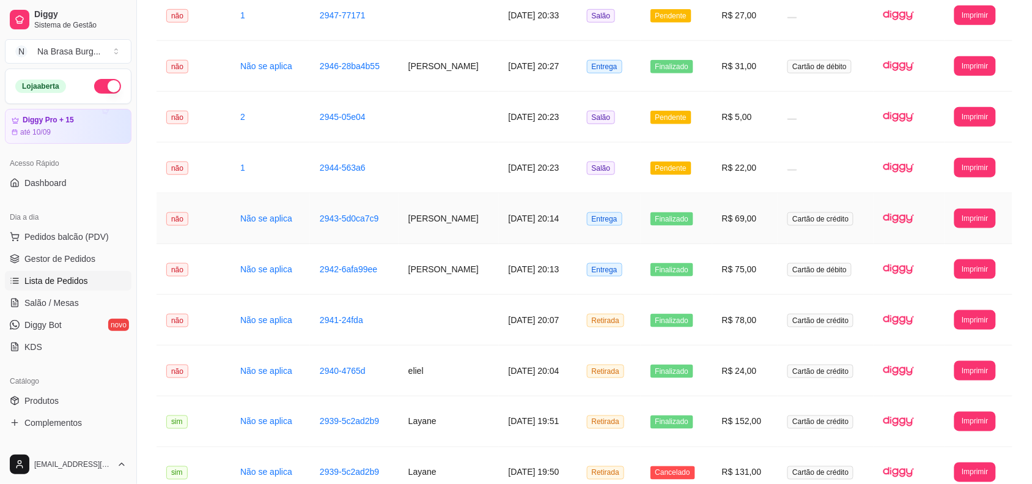
click at [495, 214] on td "[PERSON_NAME]" at bounding box center [449, 218] width 100 height 51
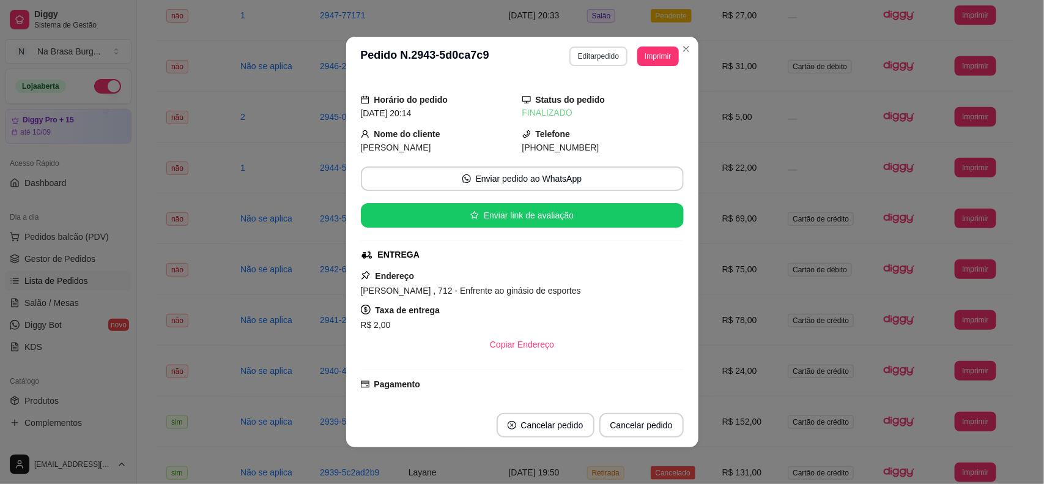
click at [609, 56] on button "Editar pedido" at bounding box center [598, 56] width 58 height 20
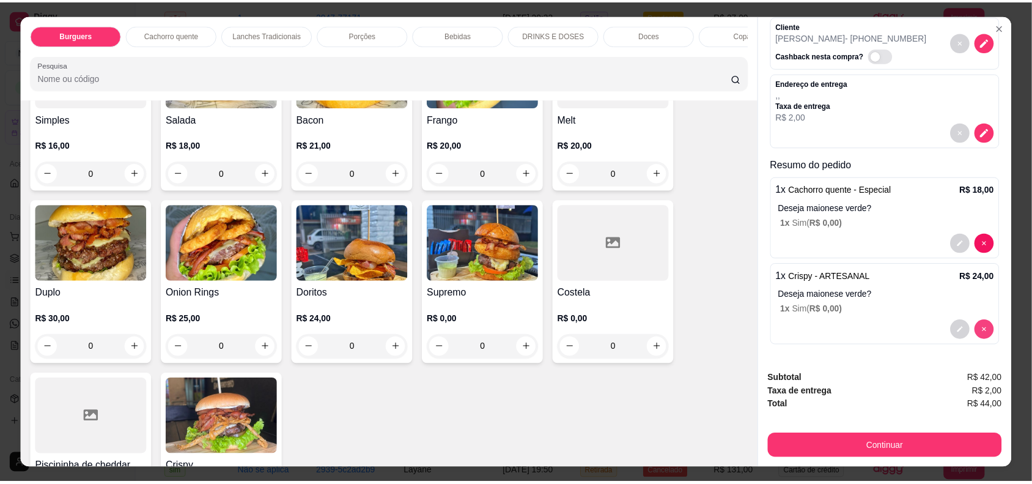
scroll to position [61, 0]
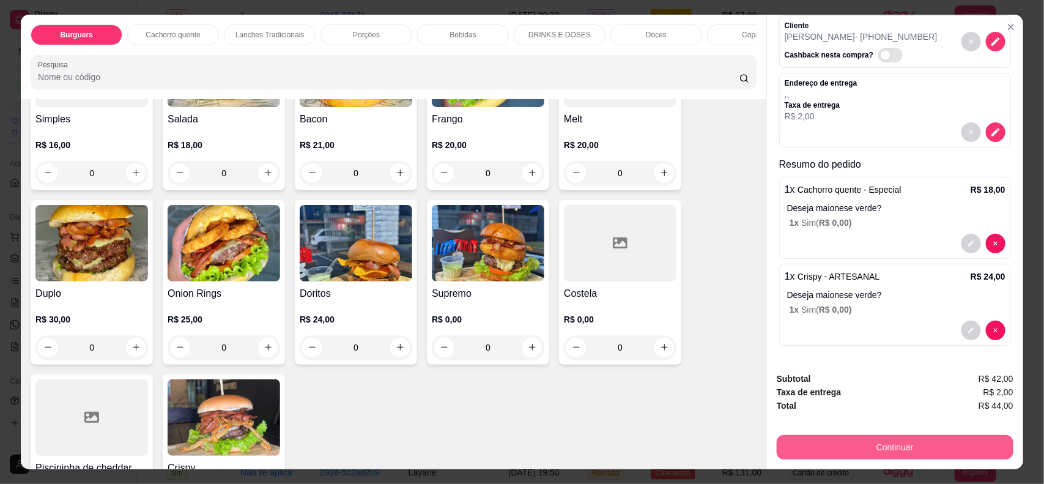
click at [957, 454] on button "Continuar" at bounding box center [895, 447] width 237 height 24
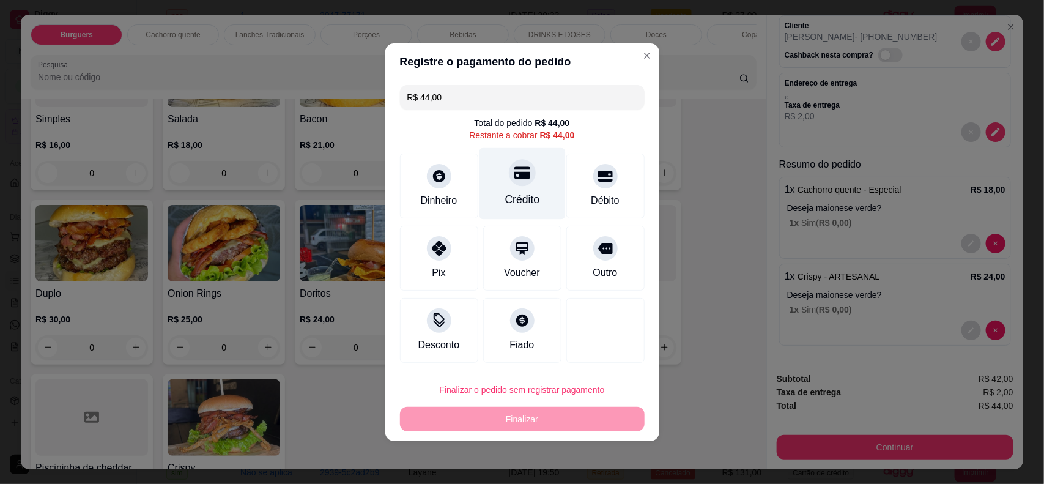
click at [531, 191] on div "Crédito" at bounding box center [522, 199] width 35 height 16
type input "R$ 0,00"
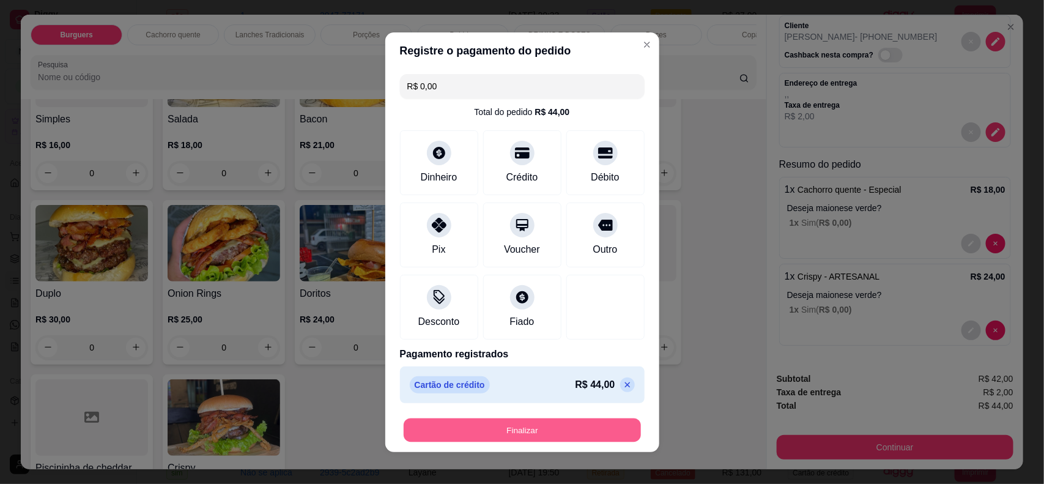
click at [595, 420] on button "Finalizar" at bounding box center [522, 430] width 237 height 24
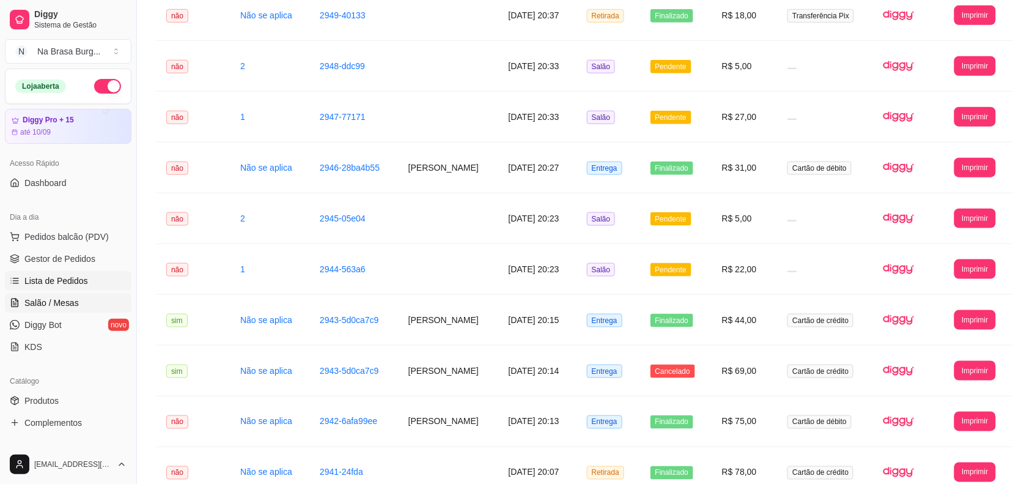
click at [80, 307] on link "Salão / Mesas" at bounding box center [68, 303] width 127 height 20
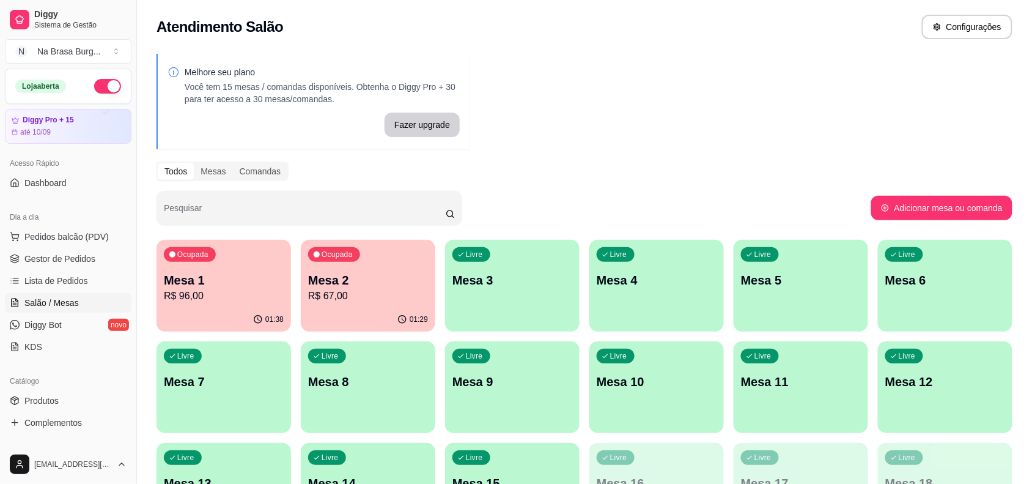
click at [358, 286] on p "Mesa 2" at bounding box center [368, 280] width 120 height 17
click at [239, 278] on p "Mesa 1" at bounding box center [224, 280] width 116 height 17
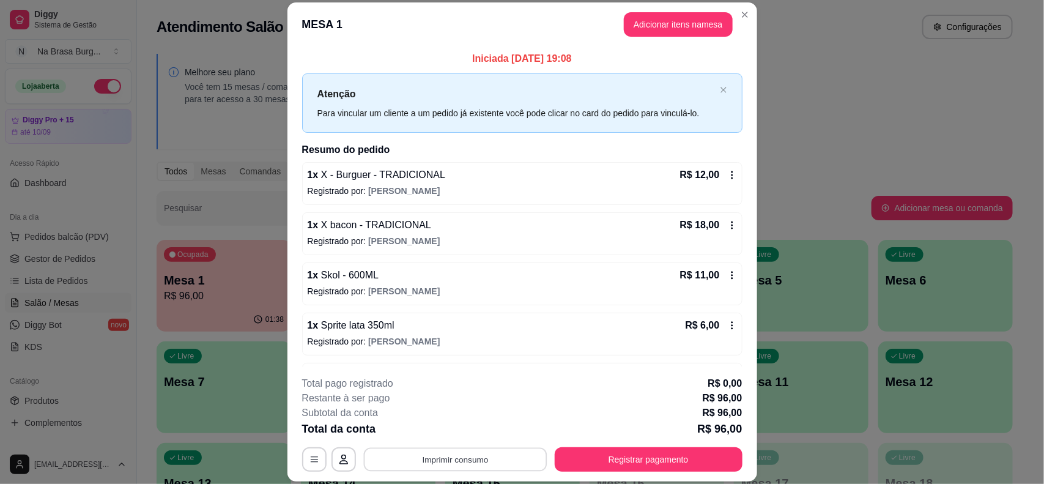
click at [467, 462] on button "Imprimir consumo" at bounding box center [454, 460] width 183 height 24
click at [474, 436] on button "IMPRESSORA" at bounding box center [453, 431] width 89 height 20
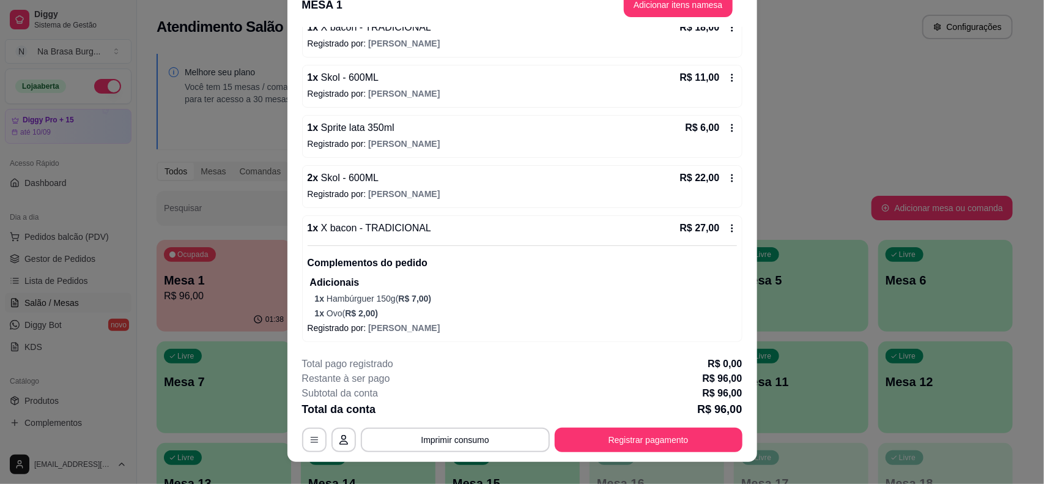
scroll to position [37, 0]
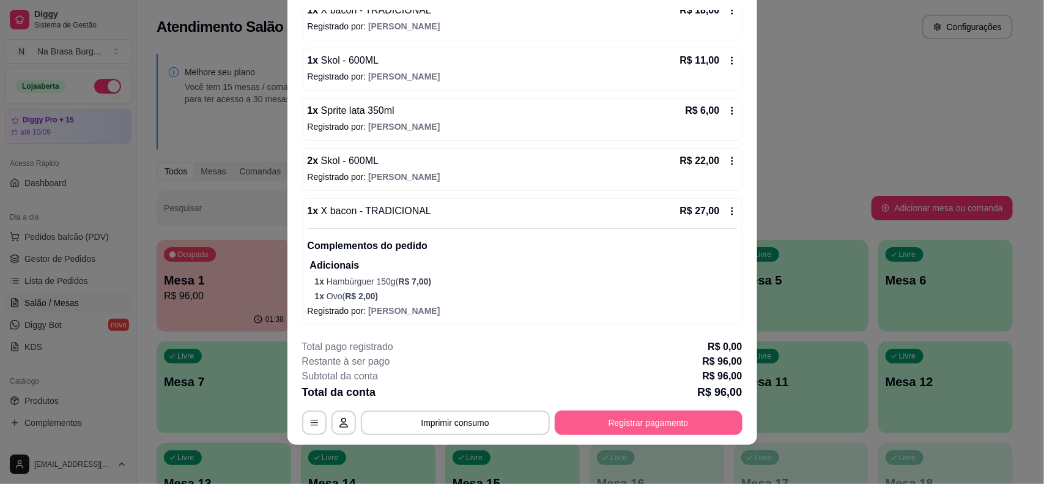
click at [675, 413] on button "Registrar pagamento" at bounding box center [649, 422] width 188 height 24
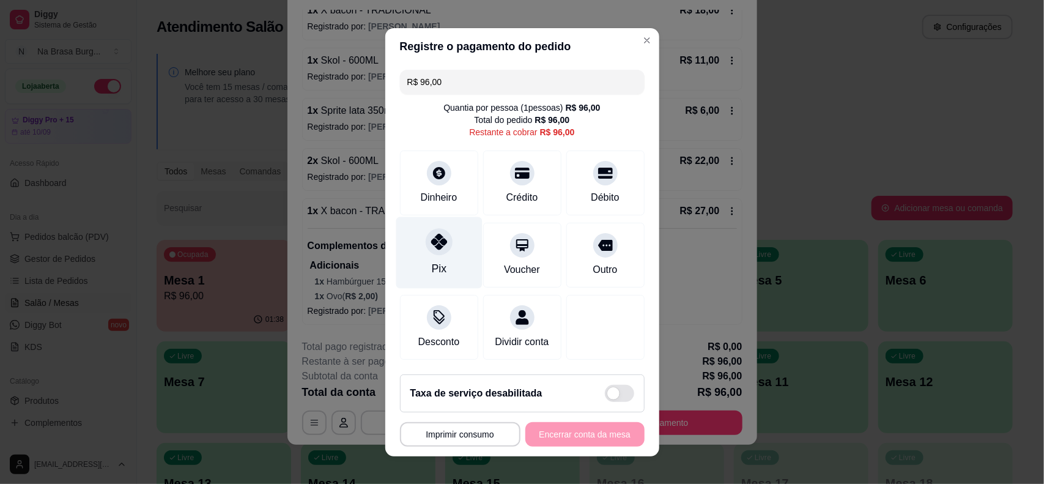
click at [451, 266] on div "Pix" at bounding box center [439, 253] width 86 height 72
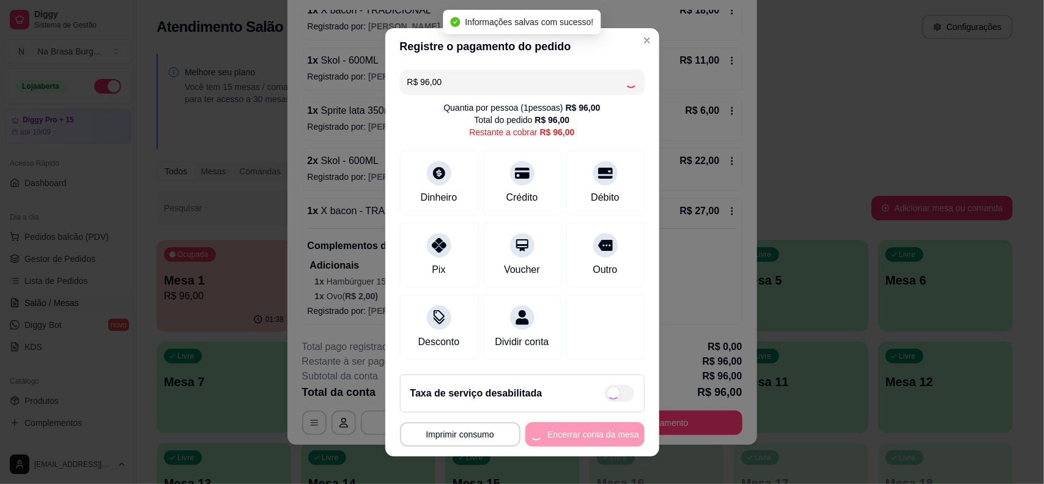
type input "R$ 0,00"
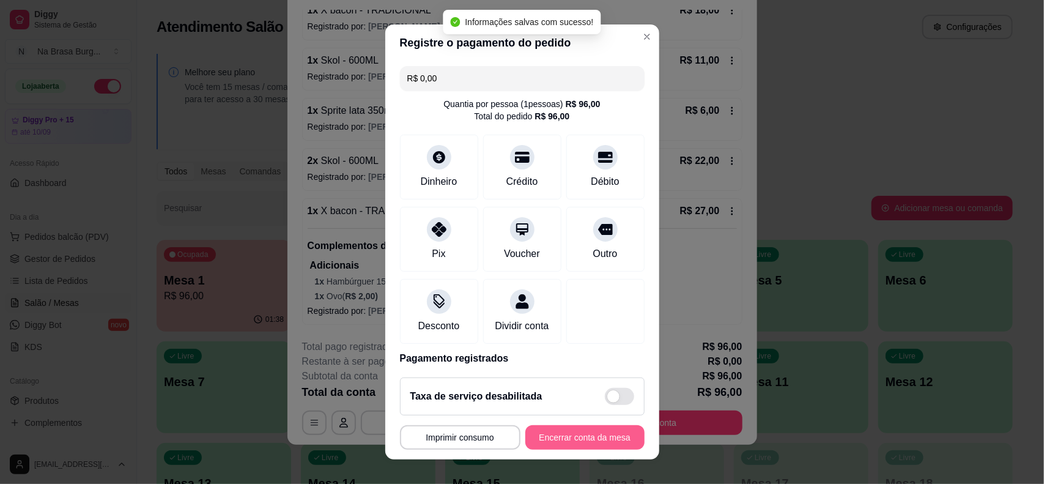
click at [550, 434] on button "Encerrar conta da mesa" at bounding box center [584, 437] width 119 height 24
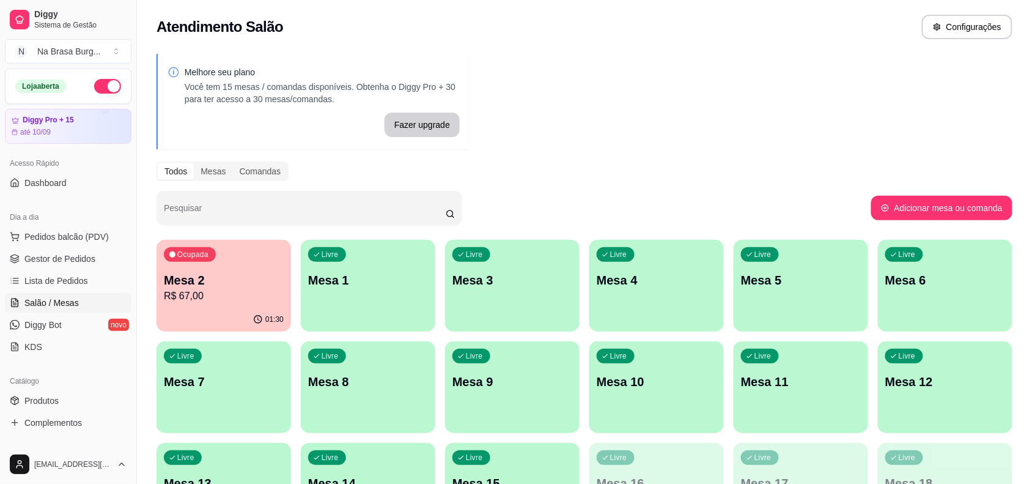
click at [245, 276] on p "Mesa 2" at bounding box center [224, 280] width 120 height 17
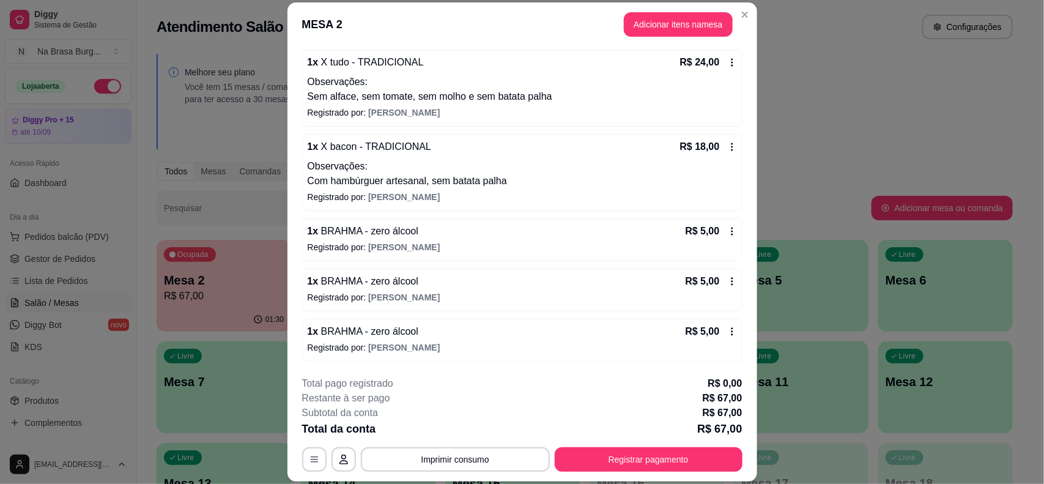
scroll to position [37, 0]
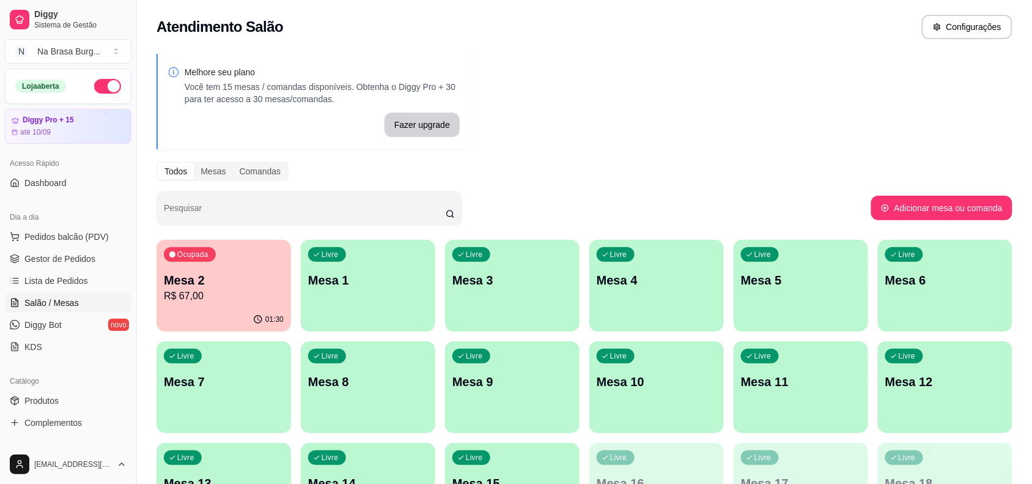
click at [243, 285] on p "Mesa 2" at bounding box center [224, 280] width 120 height 17
click at [254, 261] on div "Ocupada Mesa 2 R$ 67,00" at bounding box center [223, 274] width 130 height 66
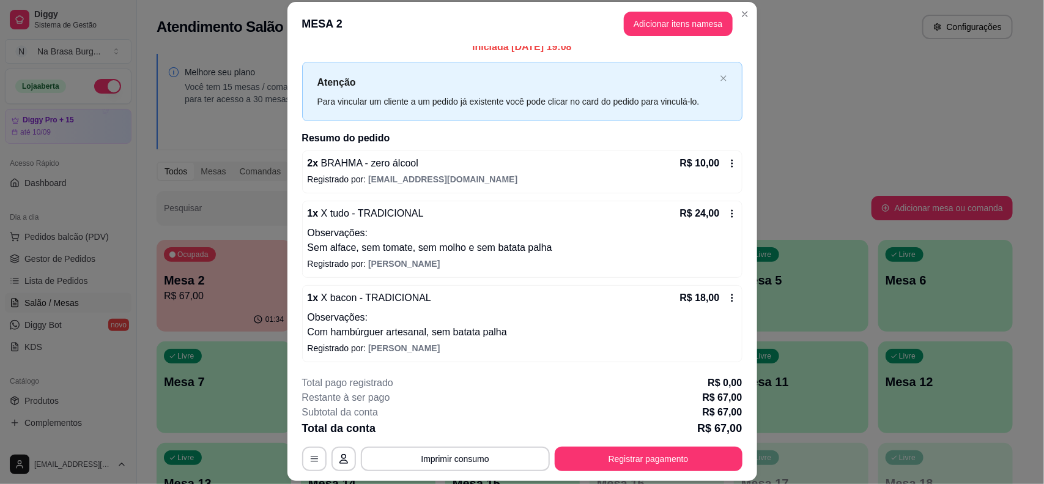
scroll to position [0, 0]
click at [388, 312] on p "Observações:" at bounding box center [522, 318] width 429 height 15
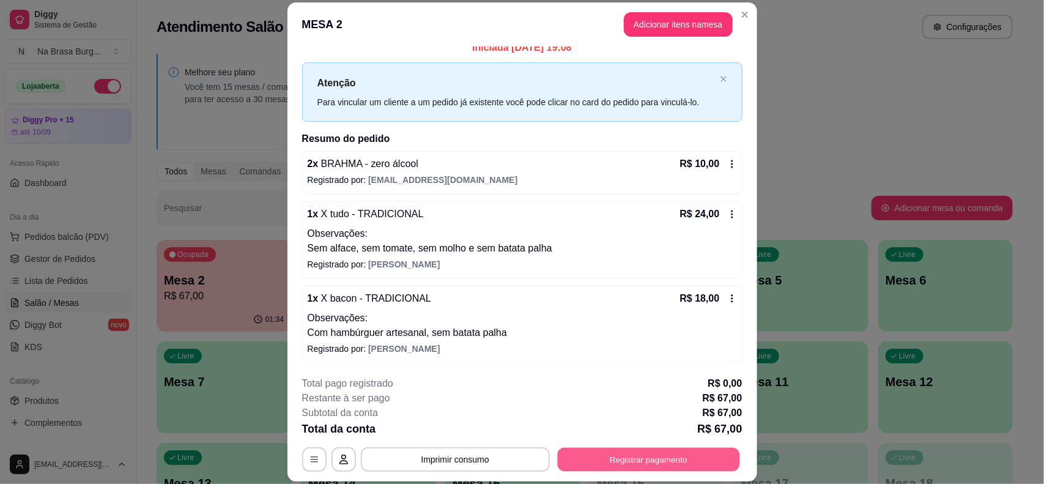
click at [678, 453] on button "Registrar pagamento" at bounding box center [648, 460] width 182 height 24
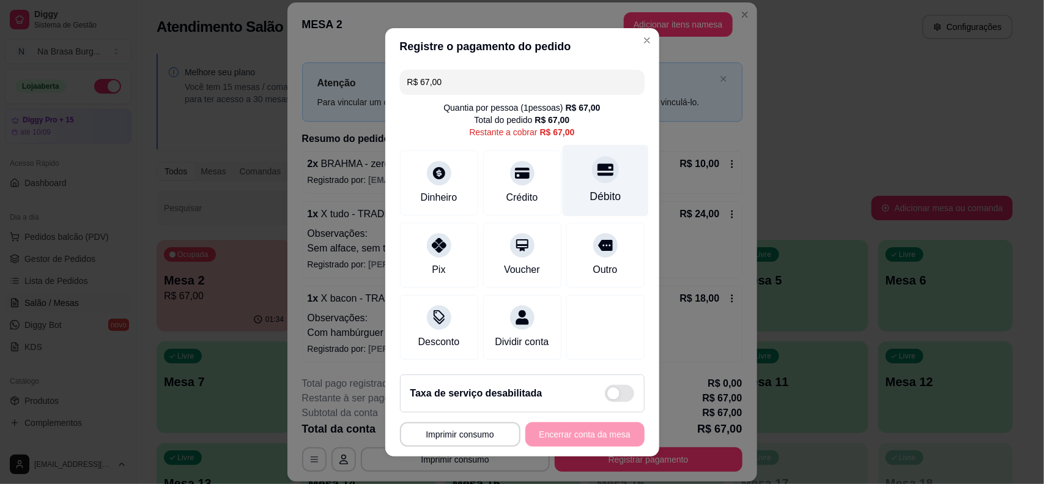
click at [562, 196] on div "Débito" at bounding box center [605, 180] width 86 height 72
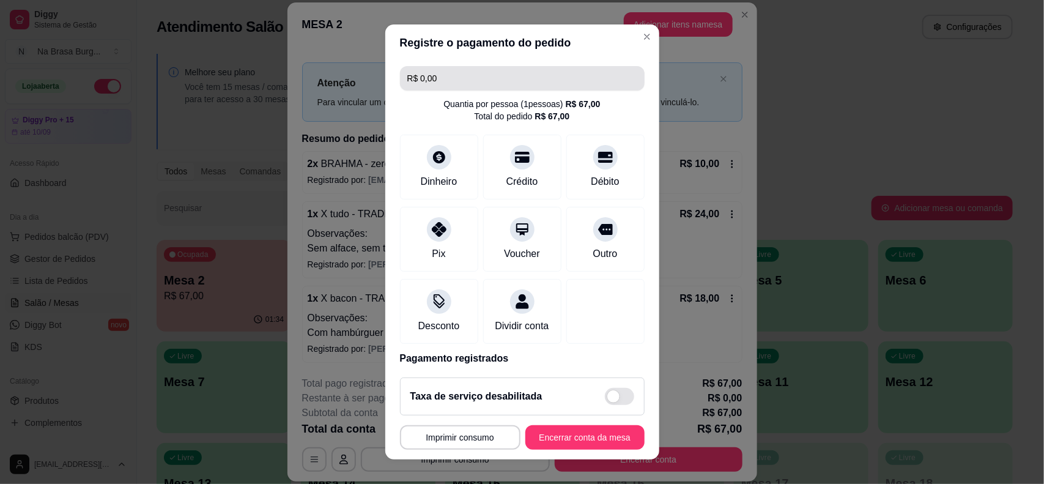
click at [477, 80] on input "R$ 0,00" at bounding box center [522, 78] width 230 height 24
click at [499, 80] on input "R$ 74,00" at bounding box center [522, 78] width 230 height 24
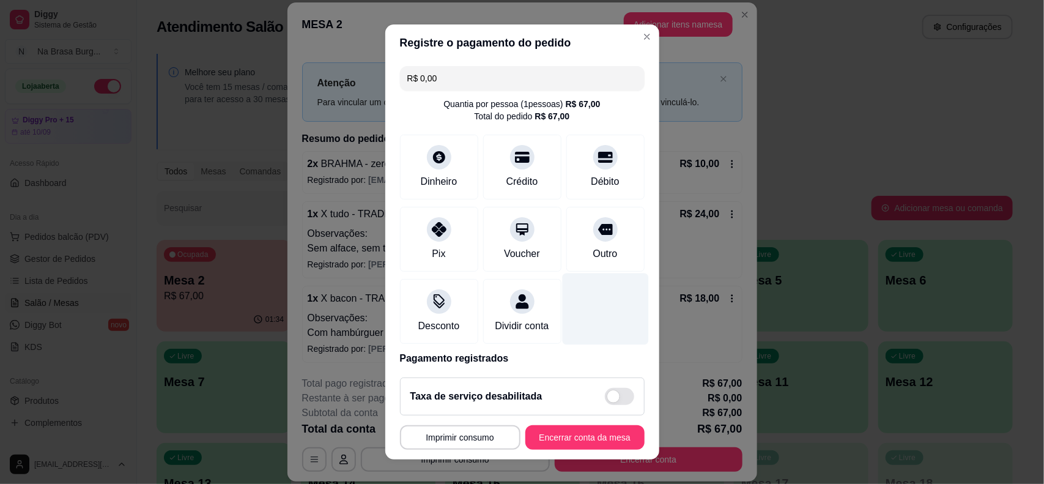
scroll to position [59, 0]
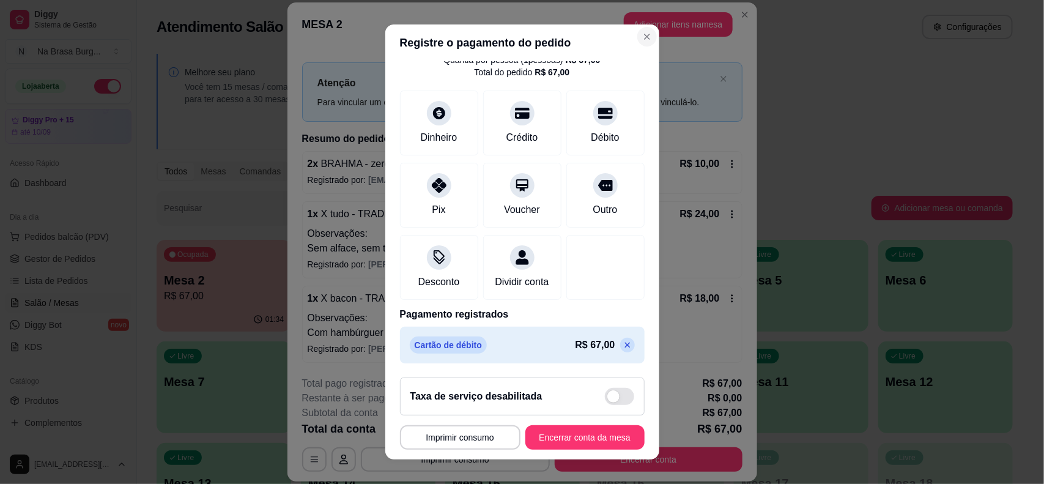
type input "R$ 0,00"
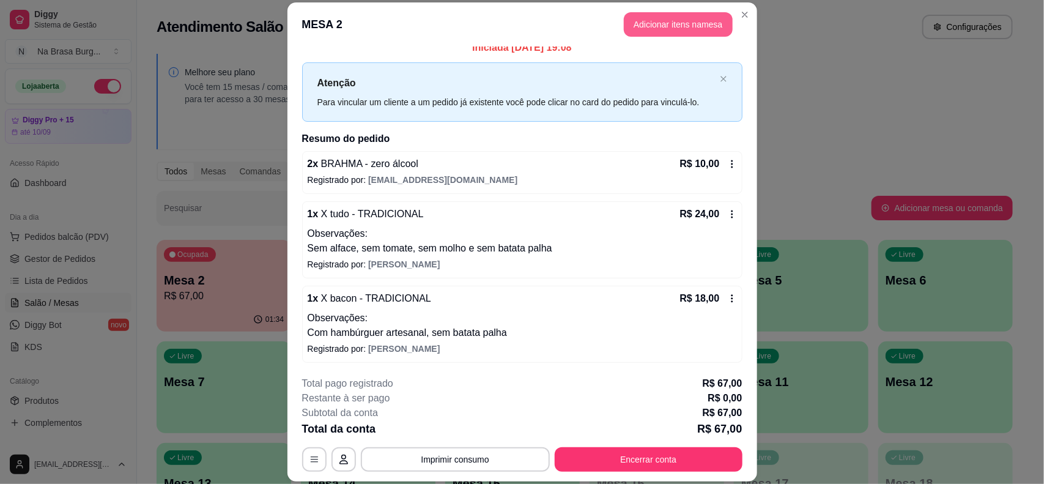
click at [673, 34] on button "Adicionar itens na mesa" at bounding box center [678, 24] width 109 height 24
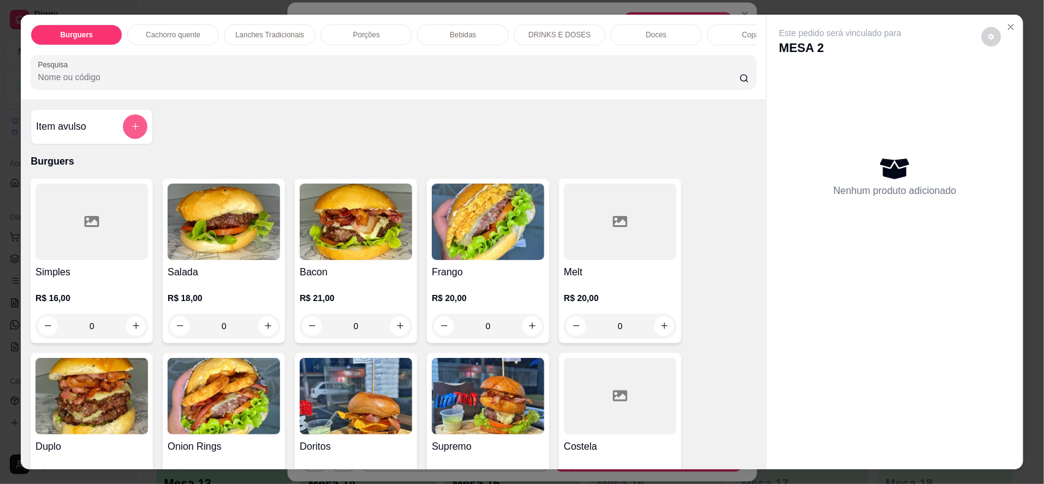
click at [123, 135] on button "add-separate-item" at bounding box center [135, 126] width 24 height 24
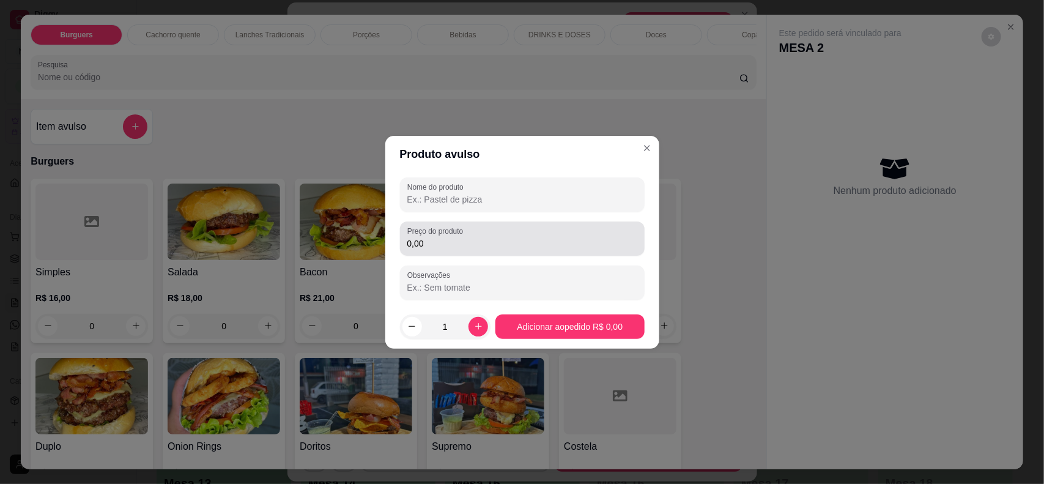
click at [445, 242] on input "0,00" at bounding box center [522, 243] width 230 height 12
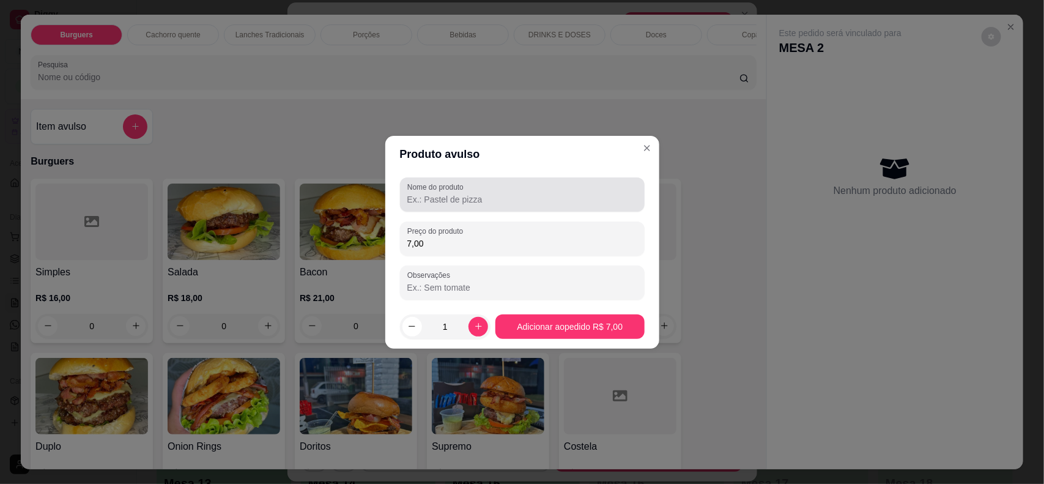
type input "7,00"
click at [548, 193] on input "Nome do produto" at bounding box center [522, 199] width 230 height 12
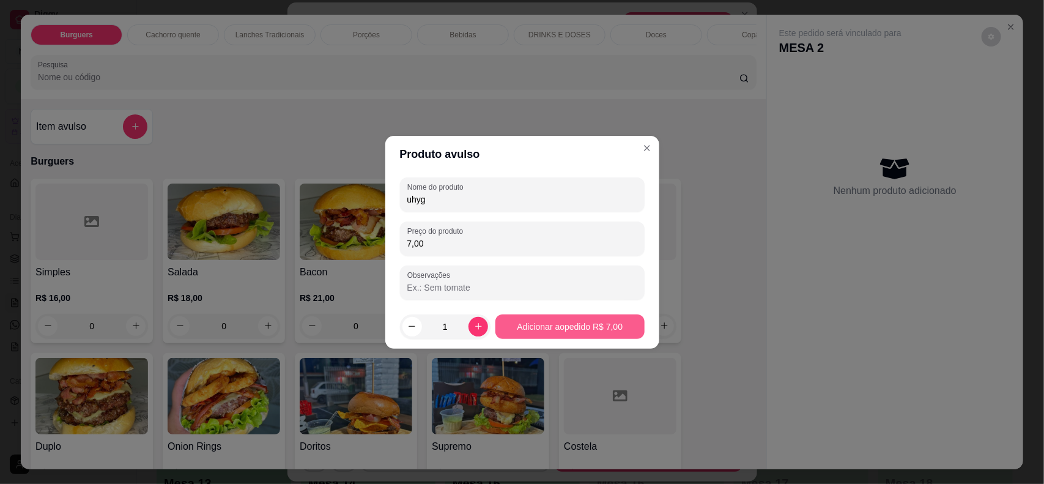
type input "uhyg"
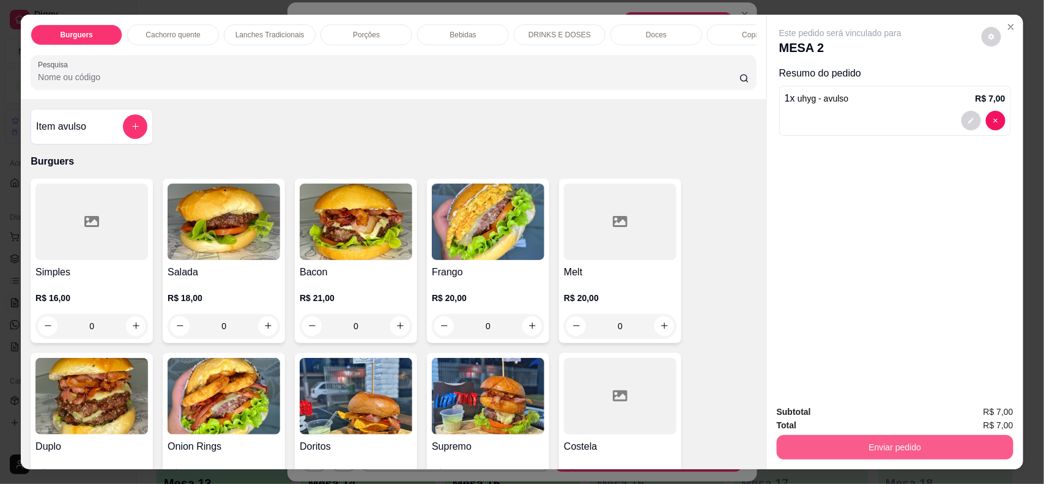
click at [896, 437] on button "Enviar pedido" at bounding box center [895, 447] width 237 height 24
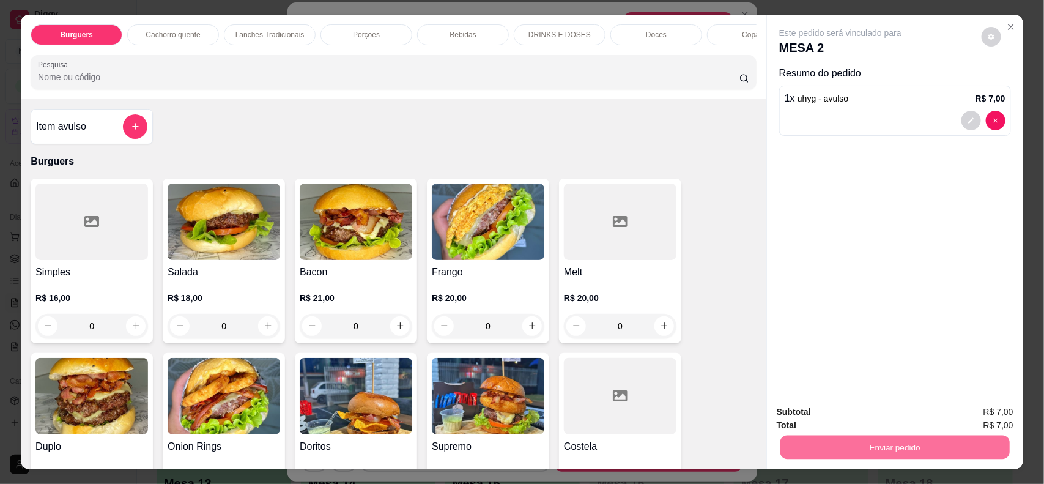
click at [850, 413] on button "Não registrar e enviar pedido" at bounding box center [853, 416] width 127 height 23
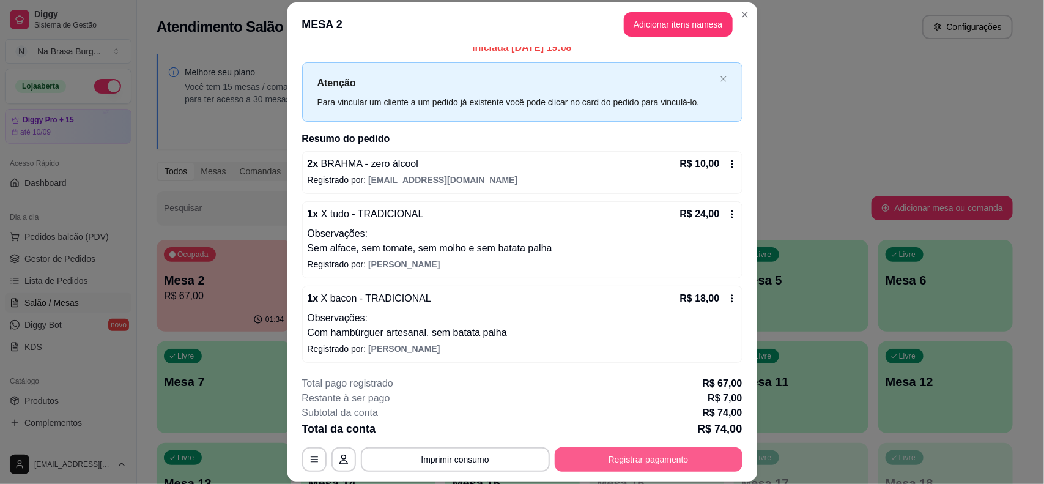
click at [594, 465] on button "Registrar pagamento" at bounding box center [649, 459] width 188 height 24
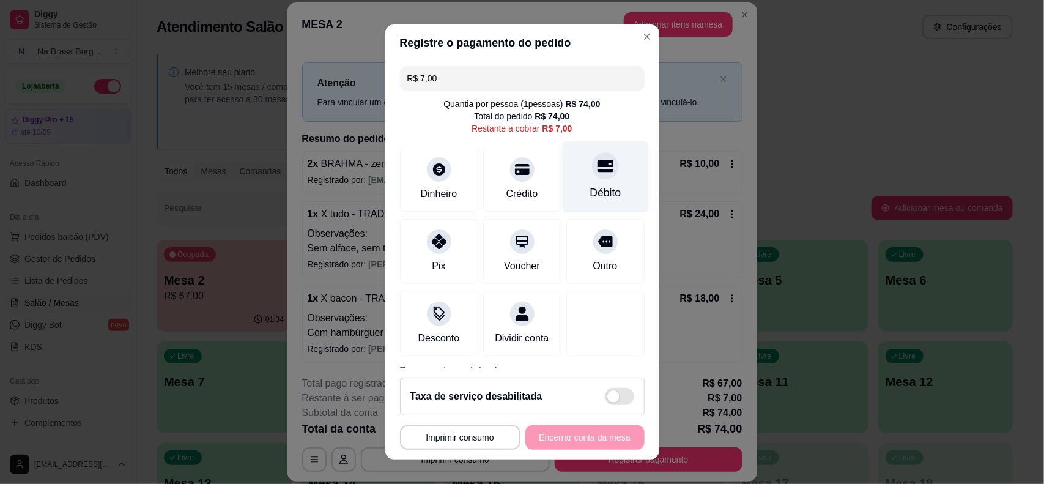
click at [590, 196] on div "Débito" at bounding box center [605, 193] width 31 height 16
type input "R$ 0,00"
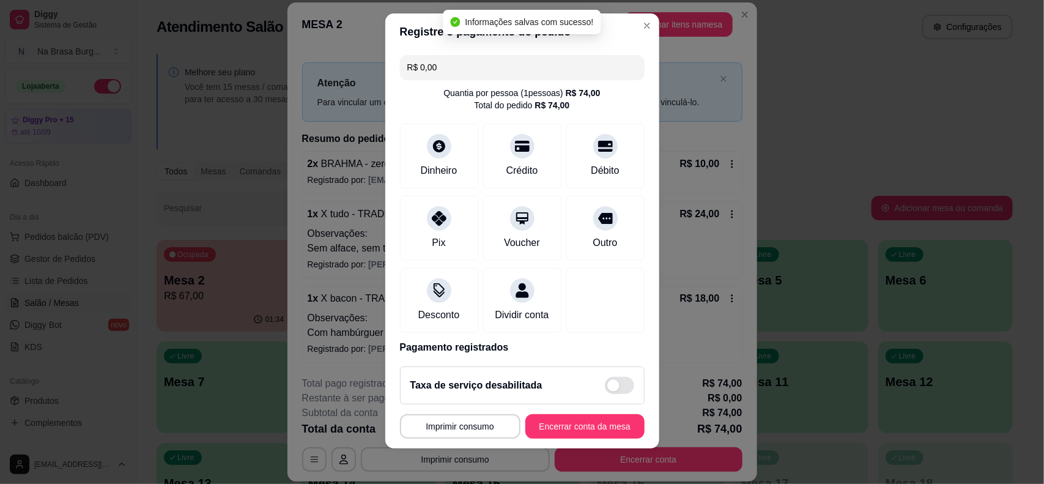
scroll to position [15, 0]
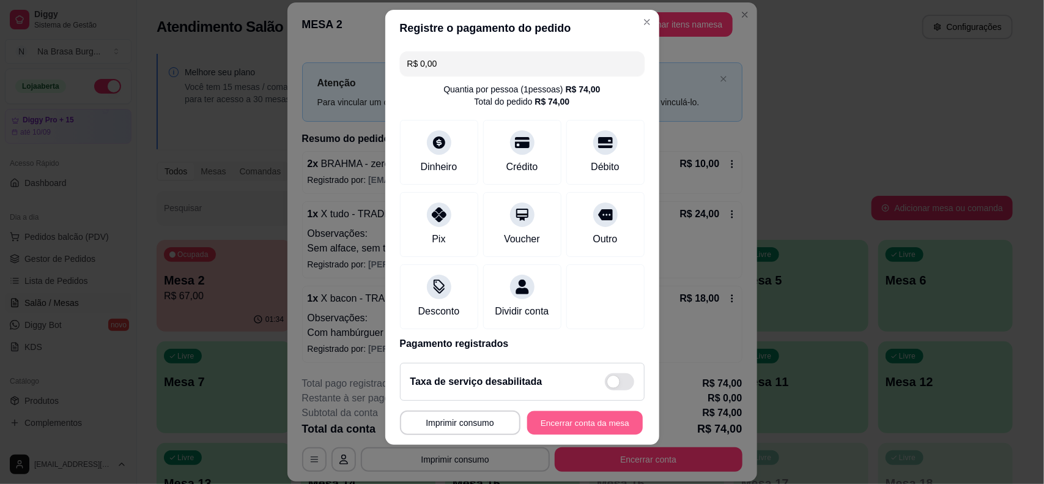
click at [572, 420] on button "Encerrar conta da mesa" at bounding box center [585, 423] width 116 height 24
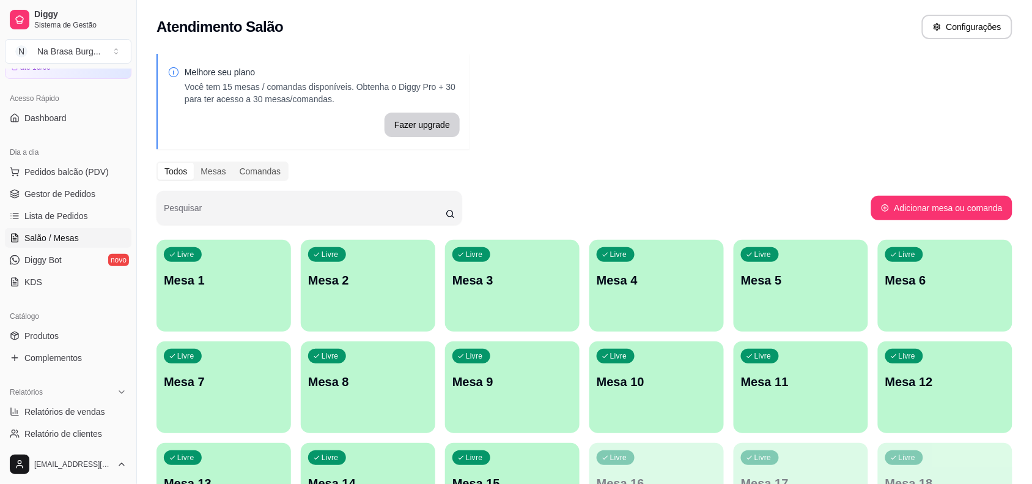
scroll to position [153, 0]
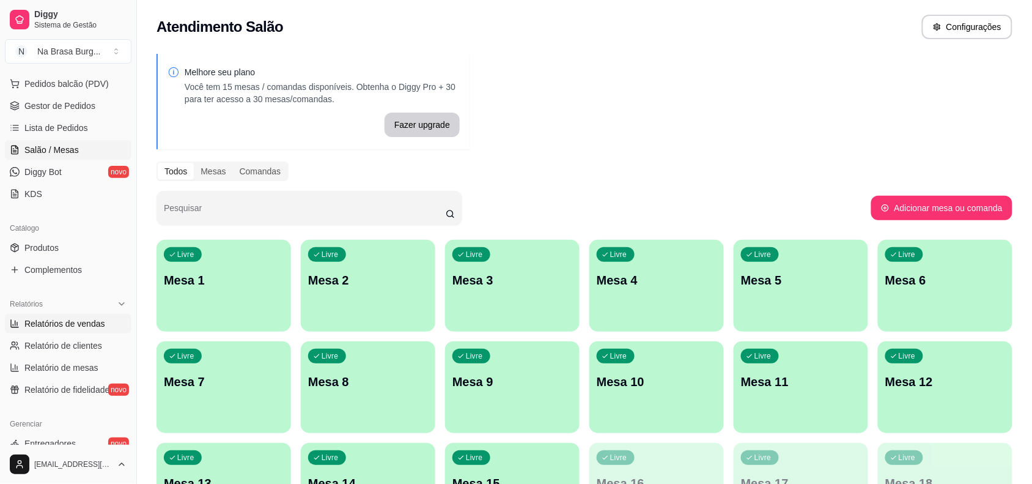
click at [81, 324] on span "Relatórios de vendas" at bounding box center [64, 323] width 81 height 12
select select "ALL"
select select "0"
